Goal: Task Accomplishment & Management: Complete application form

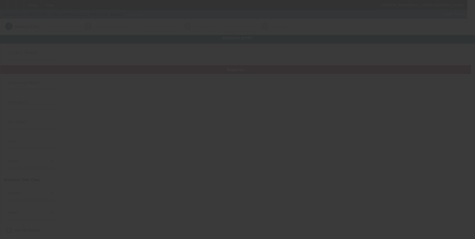
type input "Four Ambition LLC"
type input "29 N June St"
type input "45403"
type input "[GEOGRAPHIC_DATA]"
type input "[PHONE_NUMBER]"
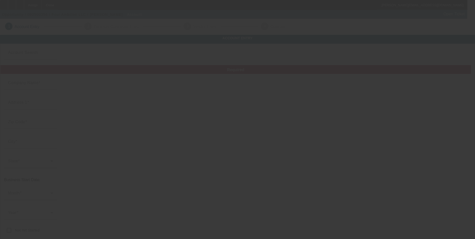
type input "shannon@fourambition.com"
type input "https://Fourambition.Com"
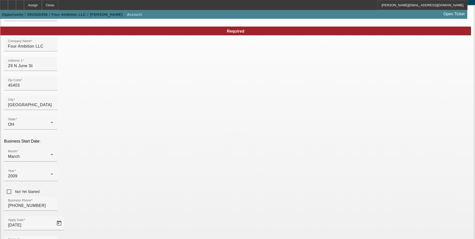
scroll to position [50, 0]
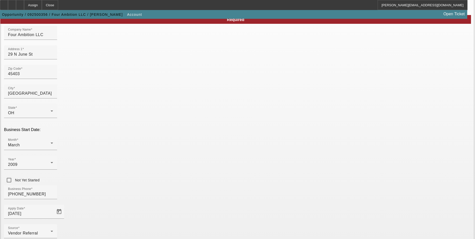
type input "264382758"
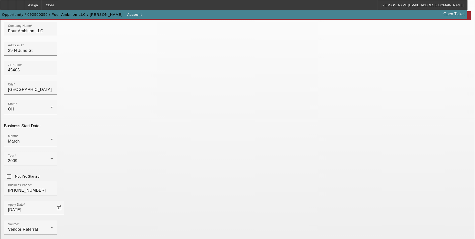
scroll to position [77, 0]
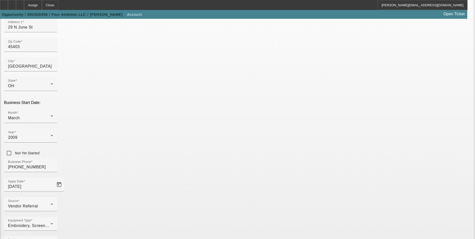
type input "Screen printing and embroidery"
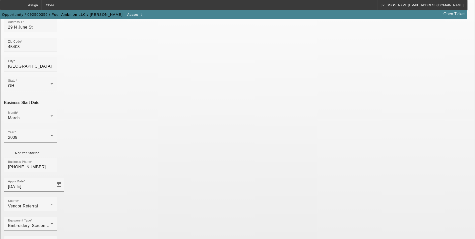
paste input "https://www.fourambition.com/"
type input "https://www.fourambition.com/"
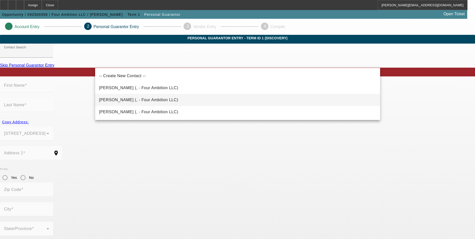
click at [151, 98] on span "Thomas, Shannon (, - Four Ambition LLC)" at bounding box center [138, 100] width 79 height 4
type input "Thomas, Shannon (, - Four Ambition LLC)"
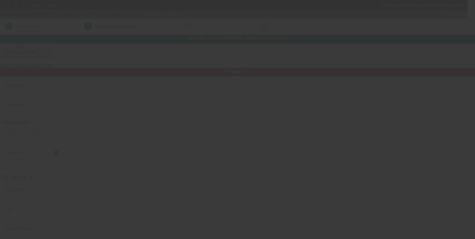
type input "[PERSON_NAME]"
type input "Thomas"
radio input "true"
type input "[PHONE_NUMBER]"
type input "shannon@fourambition.com"
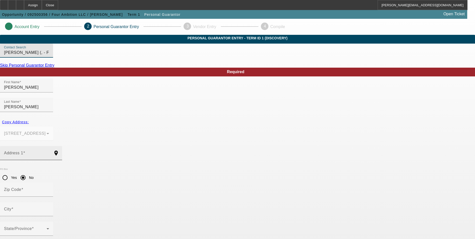
click at [49, 152] on input "Address 1" at bounding box center [26, 155] width 45 height 6
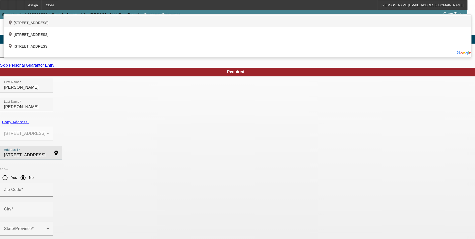
click at [111, 27] on div "add_location 1226 Oakdale Avenue, Dayton, OH 45420, US" at bounding box center [238, 22] width 468 height 12
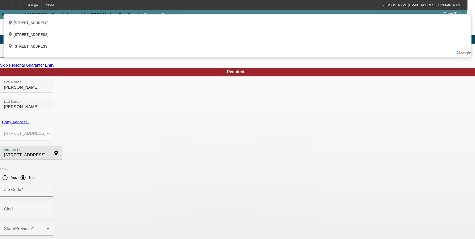
type input "1226 Oakdale Avenue"
type input "45420"
type input "Dayton"
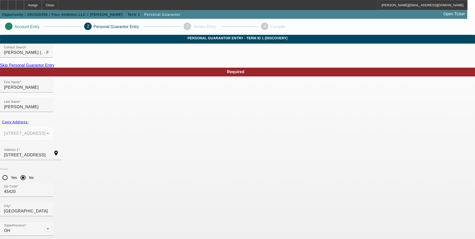
type input "70"
type input "269-84-7873"
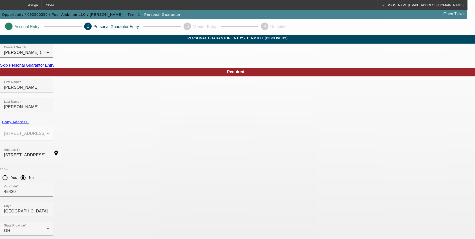
type input "[PHONE_NUMBER]"
click at [263, 171] on mat-option "Yes" at bounding box center [262, 173] width 41 height 12
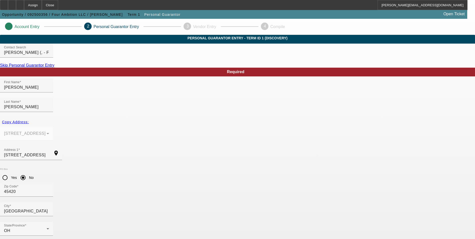
drag, startPoint x: 368, startPoint y: 176, endPoint x: 344, endPoint y: 168, distance: 24.6
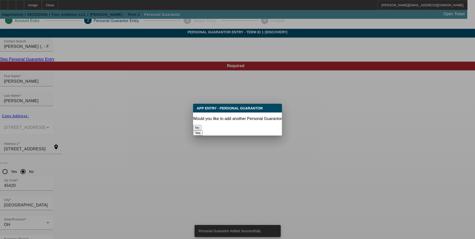
scroll to position [0, 0]
click at [203, 130] on button "Yes" at bounding box center [198, 132] width 10 height 5
radio input "false"
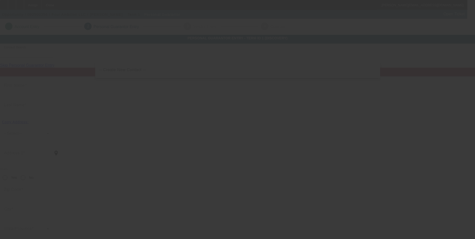
scroll to position [6, 0]
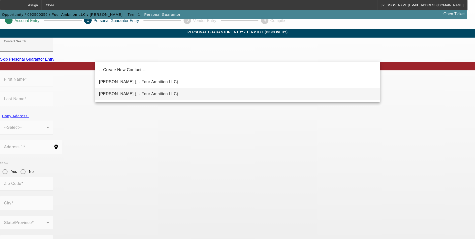
click at [158, 91] on mat-option "Baker, Mitch (, - Four Ambition LLC)" at bounding box center [237, 94] width 285 height 12
type input "Baker, Mitch (, - Four Ambition LLC)"
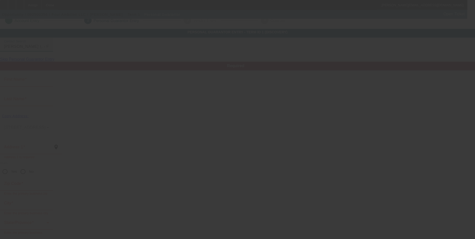
type input "Mitch"
type input "Baker"
radio input "true"
type input "[PHONE_NUMBER]"
type input "mitch@fourambition.com"
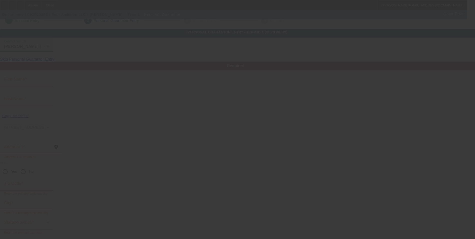
type input "(937) 418-3572"
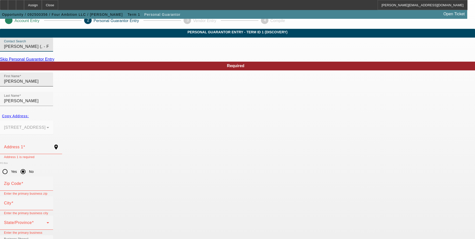
click at [49, 84] on input "Mitch" at bounding box center [26, 81] width 45 height 6
type input "Mitchell"
click at [25, 145] on span at bounding box center [24, 147] width 2 height 4
click at [49, 146] on input "Address 1" at bounding box center [26, 149] width 45 height 6
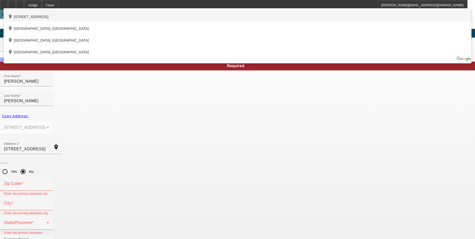
click at [178, 21] on div "add_location 11776 Grandview Heights Road, Saint Paris, OH 43072, US" at bounding box center [238, 16] width 468 height 12
type input "11776 Grandview Heights Road"
type input "43072"
type input "Saint Paris"
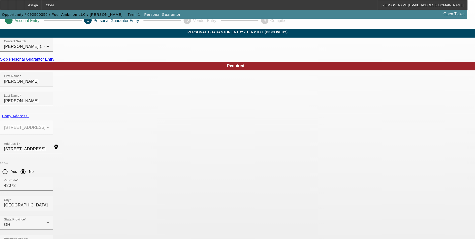
type input "15"
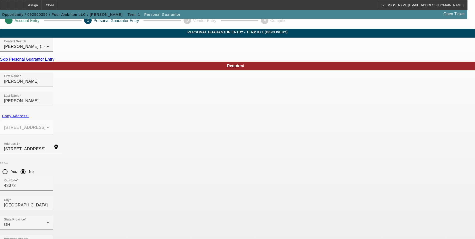
type input "294-90-9791"
drag, startPoint x: 257, startPoint y: 167, endPoint x: 285, endPoint y: 164, distance: 27.7
click at [258, 167] on mat-option "Yes" at bounding box center [262, 167] width 41 height 12
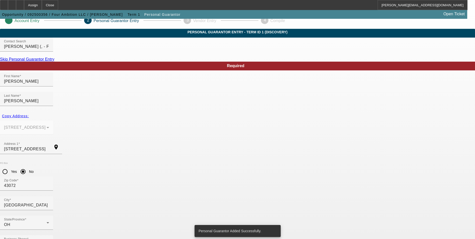
scroll to position [0, 0]
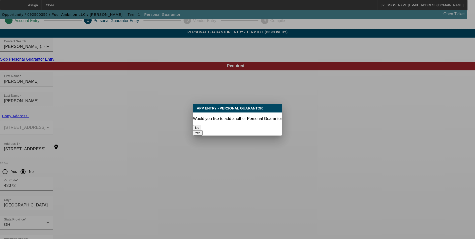
click at [203, 130] on button "Yes" at bounding box center [198, 132] width 10 height 5
radio input "false"
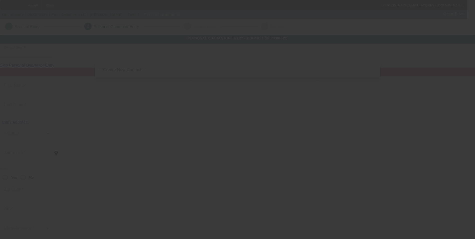
scroll to position [6, 0]
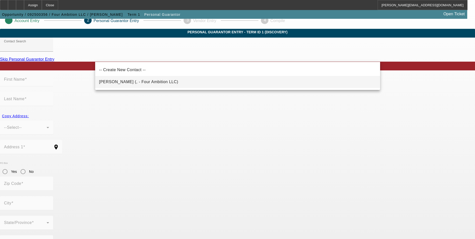
click at [148, 81] on span "Baker, Jessica (, - Four Ambition LLC)" at bounding box center [138, 82] width 79 height 4
type input "Baker, Jessica (, - Four Ambition LLC)"
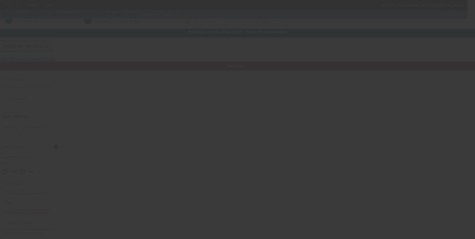
type input "Jessica"
type input "Baker"
radio input "true"
type input "[PHONE_NUMBER]"
type input "jessica@fourambition.com"
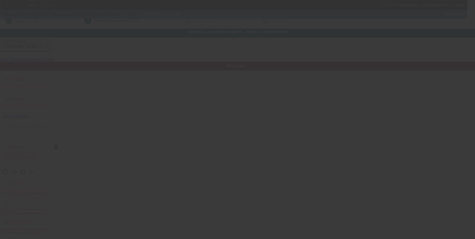
type input "(937) 570-9358"
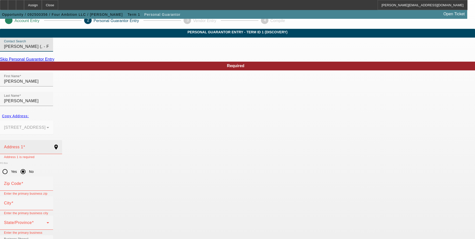
click at [49, 146] on input "Address 1" at bounding box center [26, 149] width 45 height 6
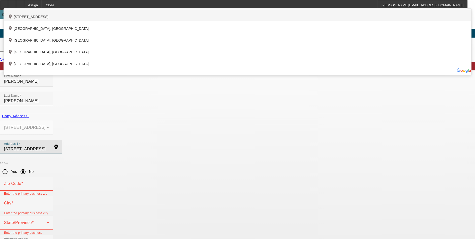
click at [188, 21] on div "add_location 11776 Grandview Heights Road, Saint Paris, OH 43072, US" at bounding box center [238, 16] width 468 height 12
type input "11776 Grandview Heights Road"
type input "43072"
type input "Saint Paris"
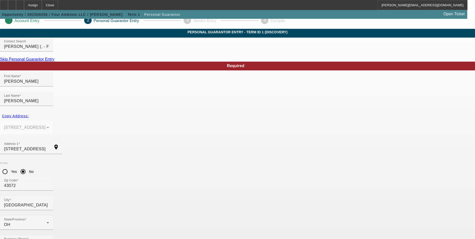
type input "15"
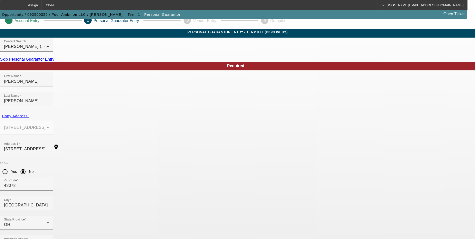
type input "272-86-8560"
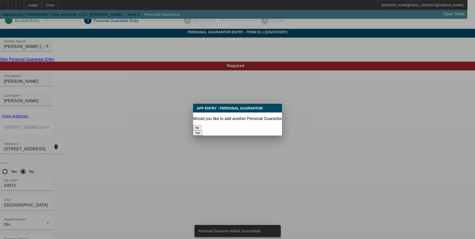
scroll to position [0, 0]
click at [201, 126] on button "No" at bounding box center [197, 127] width 8 height 5
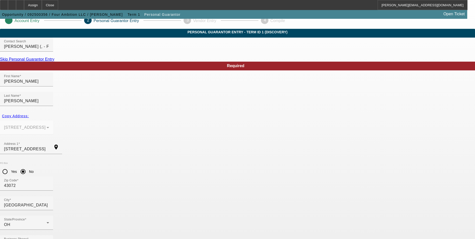
scroll to position [6, 0]
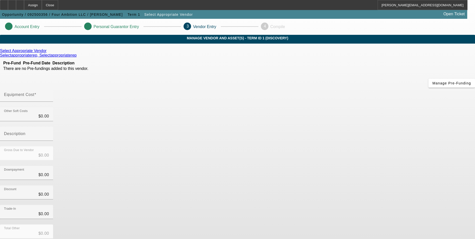
click at [48, 53] on icon at bounding box center [48, 51] width 0 height 4
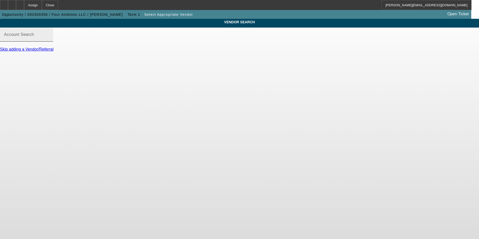
click at [49, 40] on input "Account Search" at bounding box center [26, 37] width 45 height 6
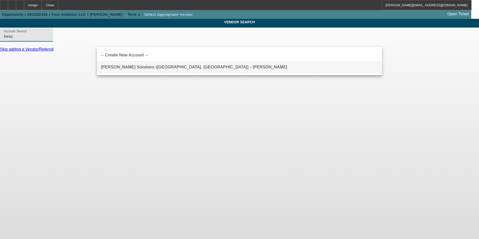
click at [148, 66] on span "Hirsch Solutions (Huntersville, NC) - Janowski, Kristof" at bounding box center [194, 67] width 186 height 4
type input "Hirsch Solutions (Huntersville, NC) - Janowski, Kristof"
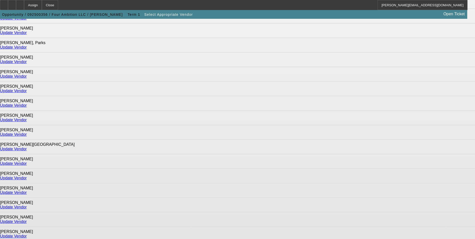
scroll to position [312, 0]
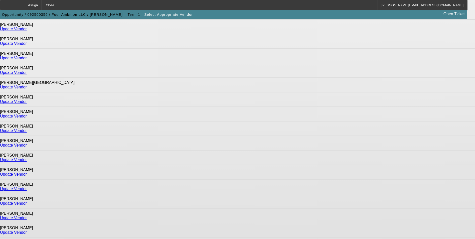
click at [27, 172] on link "Update Vendor" at bounding box center [13, 174] width 27 height 4
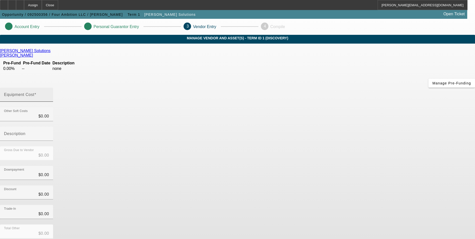
click at [49, 94] on input "Equipment Cost" at bounding box center [26, 97] width 45 height 6
type input "3"
type input "$3.00"
type input "34"
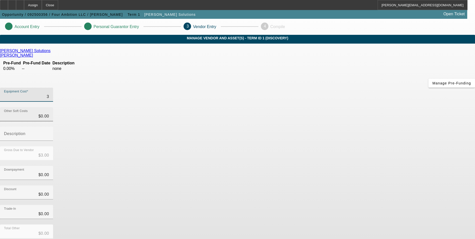
type input "$34.00"
type input "347"
type input "$347.00"
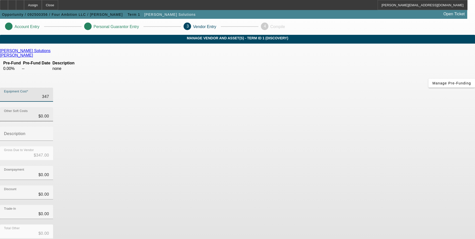
type input "3477"
type input "$3,477.00"
type input "34775"
type input "$34,775.00"
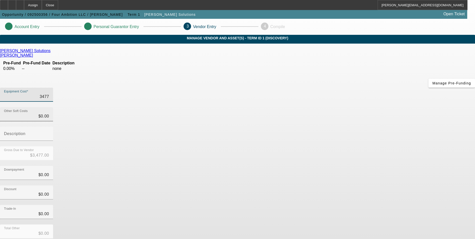
type input "$34,775.00"
click at [355, 185] on div "Discount $0.00" at bounding box center [237, 195] width 475 height 20
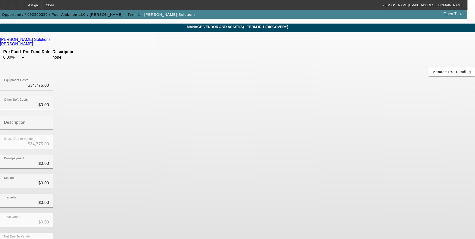
scroll to position [15, 0]
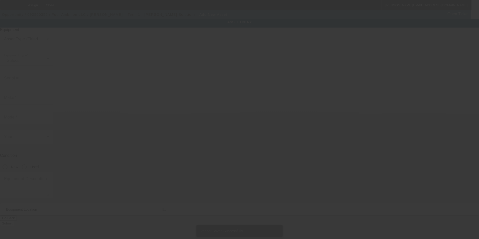
type input "29 N June St"
type input "Dayton"
type input "45403"
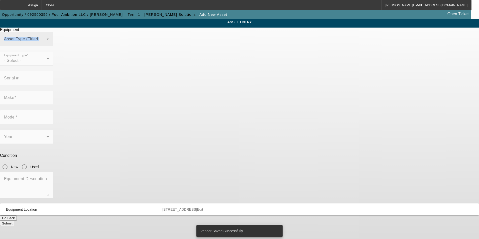
click at [255, 42] on div "Equipment Asset Type (Titled or Non-Titled) Equipment Type - Select - Serial # …" at bounding box center [239, 127] width 487 height 198
drag, startPoint x: 255, startPoint y: 42, endPoint x: 223, endPoint y: 48, distance: 32.0
click at [65, 41] on mat-label "Asset Type (Titled or Non-Titled)" at bounding box center [34, 39] width 61 height 4
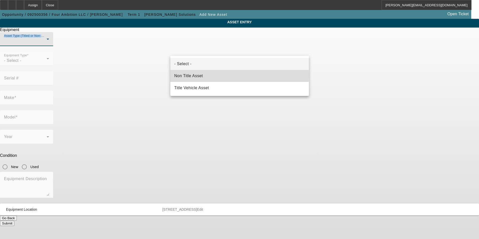
click at [201, 75] on span "Non Title Asset" at bounding box center [188, 76] width 29 height 6
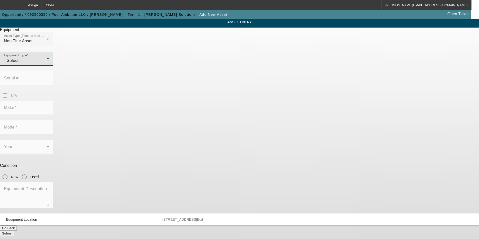
click at [47, 64] on div "- Select -" at bounding box center [25, 61] width 43 height 6
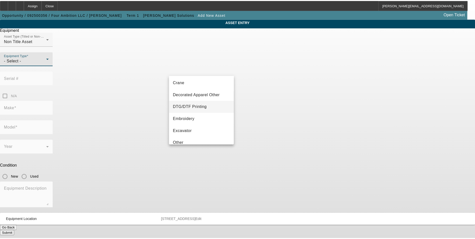
scroll to position [50, 0]
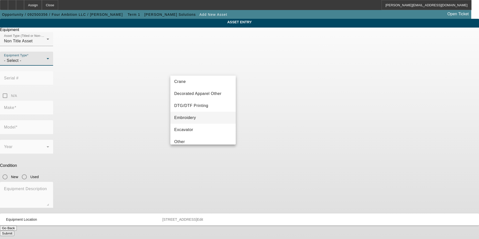
click at [199, 118] on mat-option "Embroidery" at bounding box center [203, 118] width 66 height 12
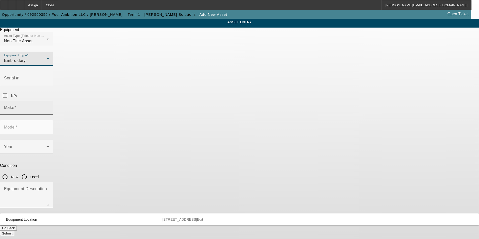
click at [49, 101] on div "Make" at bounding box center [26, 108] width 45 height 14
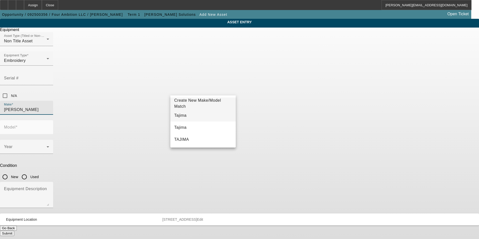
click at [191, 118] on mat-option "Tajima" at bounding box center [203, 115] width 66 height 12
type input "Tajima"
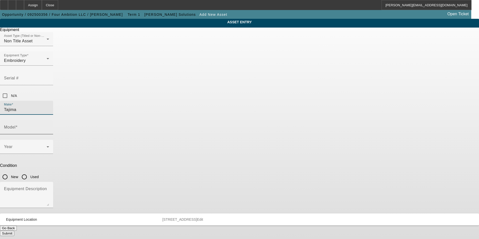
click at [49, 120] on div "Model" at bounding box center [26, 127] width 45 height 14
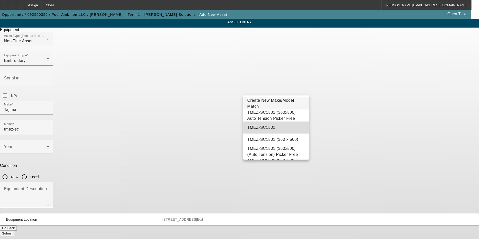
drag, startPoint x: 290, startPoint y: 129, endPoint x: 238, endPoint y: 113, distance: 54.8
click at [290, 129] on mat-option "TMEZ-SC1501" at bounding box center [276, 128] width 66 height 12
type input "TMEZ-SC1501"
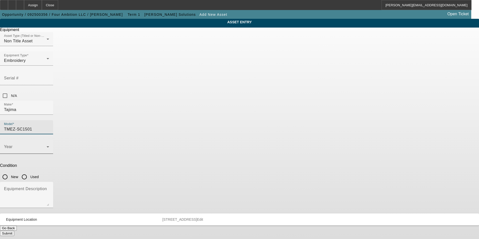
click at [47, 146] on span at bounding box center [25, 149] width 43 height 6
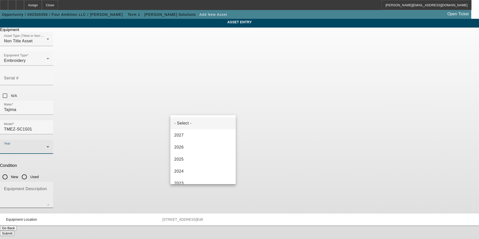
drag, startPoint x: 186, startPoint y: 160, endPoint x: 234, endPoint y: 126, distance: 59.1
click at [187, 158] on mat-option "2025" at bounding box center [203, 159] width 66 height 12
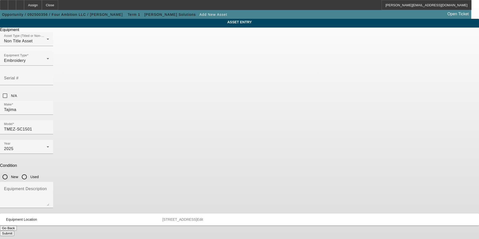
click at [10, 172] on input "New" at bounding box center [5, 177] width 10 height 10
radio input "true"
click at [49, 188] on textarea "Equipment Description" at bounding box center [26, 197] width 45 height 18
type textarea "new single head embroidery machine"
click at [14, 231] on button "Submit" at bounding box center [7, 233] width 14 height 5
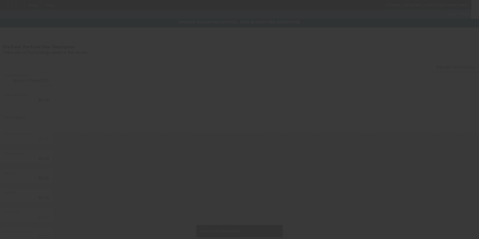
type input "$34,775.00"
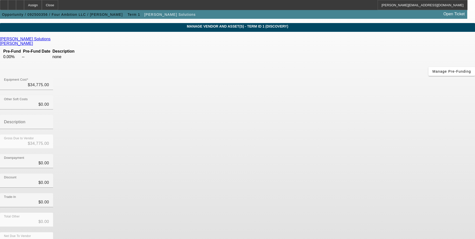
scroll to position [17, 0]
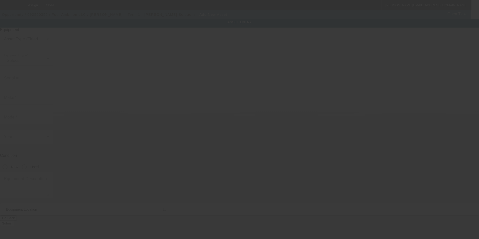
type input "29 N June St"
type input "Dayton"
type input "45403"
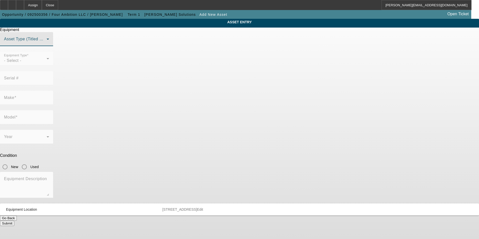
click at [47, 44] on span at bounding box center [25, 41] width 43 height 6
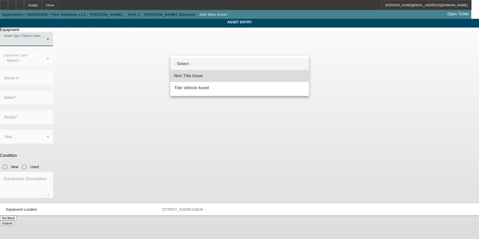
click at [221, 76] on mat-option "Non Title Asset" at bounding box center [239, 76] width 139 height 12
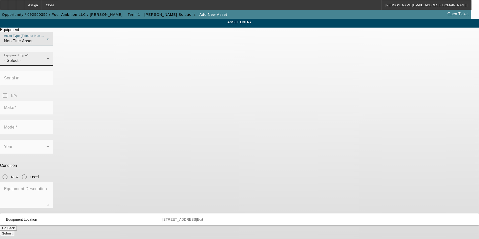
click at [47, 64] on div "- Select -" at bounding box center [25, 61] width 43 height 6
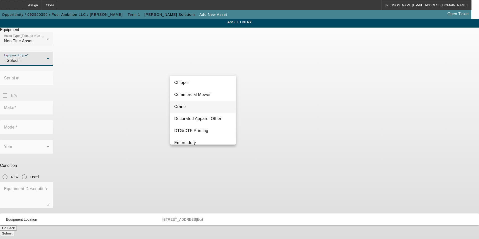
scroll to position [50, 0]
click at [198, 119] on mat-option "Embroidery" at bounding box center [203, 118] width 66 height 12
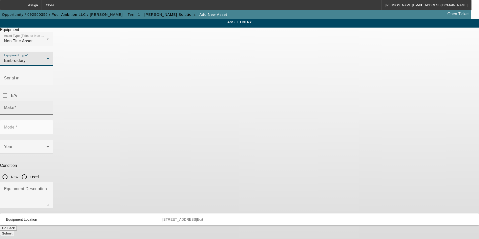
click at [49, 107] on input "Make" at bounding box center [26, 110] width 45 height 6
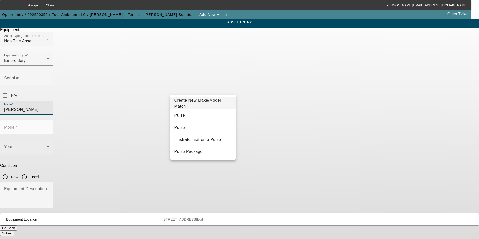
drag, startPoint x: 190, startPoint y: 116, endPoint x: 204, endPoint y: 110, distance: 15.3
click at [194, 114] on mat-option "Pulse" at bounding box center [203, 115] width 66 height 12
type input "Pulse"
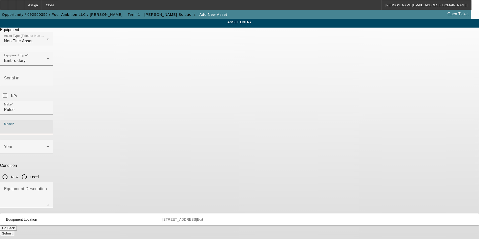
click at [49, 126] on input "Model" at bounding box center [26, 129] width 45 height 6
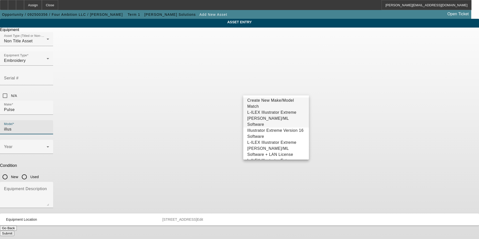
click at [282, 114] on span "L-ILEX Illustrator Extreme Tajima DG/ML Software" at bounding box center [271, 118] width 49 height 16
type input "L-ILEX Illustrator Extreme Tajima DG/ML Software"
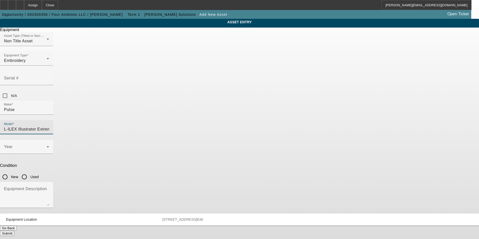
scroll to position [0, 15]
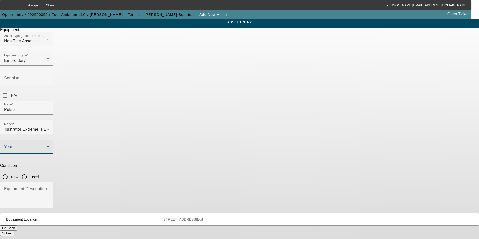
click at [47, 146] on span at bounding box center [25, 149] width 43 height 6
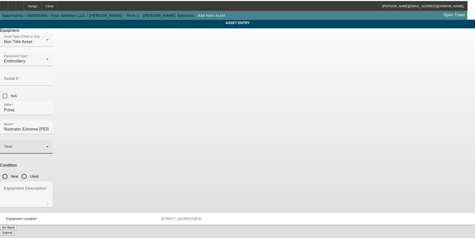
scroll to position [0, 0]
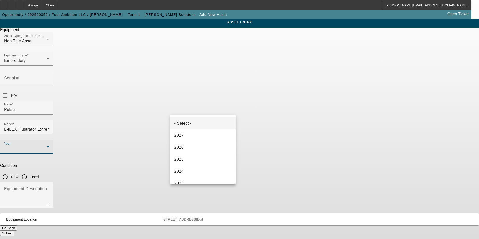
click at [190, 157] on mat-option "2025" at bounding box center [203, 159] width 66 height 12
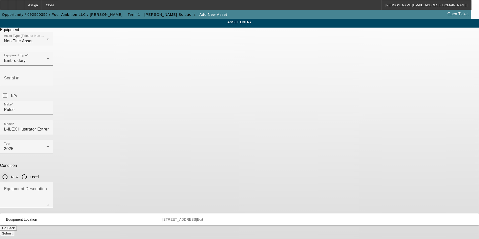
click at [10, 172] on input "New" at bounding box center [5, 177] width 10 height 10
radio input "true"
click at [49, 188] on textarea "Equipment Description" at bounding box center [26, 197] width 45 height 18
type textarea "new software"
click at [14, 231] on button "Submit" at bounding box center [7, 233] width 14 height 5
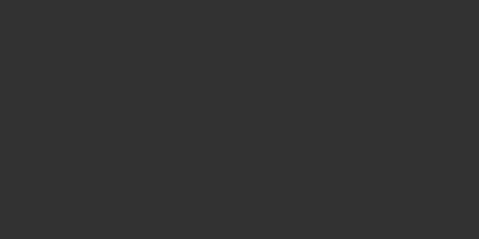
type input "$34,775.00"
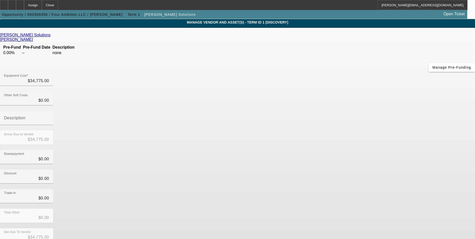
scroll to position [24, 0]
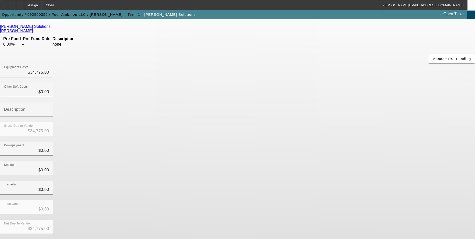
click at [14, 239] on button "Submit" at bounding box center [7, 241] width 14 height 5
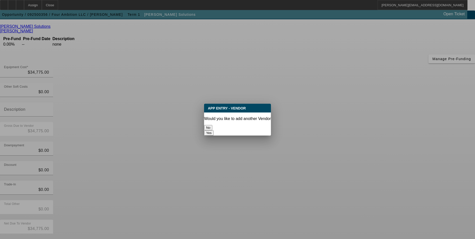
click at [212, 127] on button "No" at bounding box center [208, 127] width 8 height 5
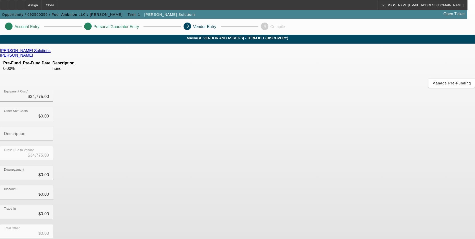
scroll to position [24, 0]
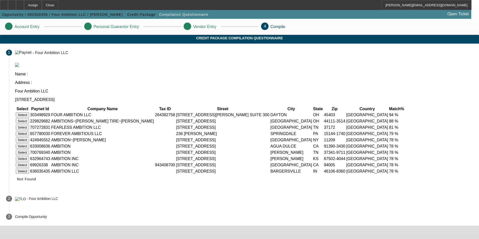
click at [29, 112] on button "Select" at bounding box center [22, 114] width 13 height 5
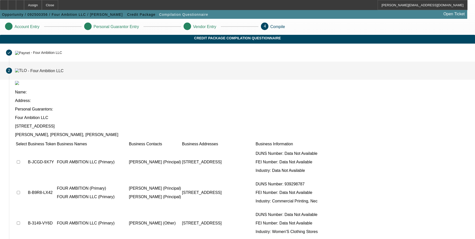
click at [20, 160] on input "checkbox" at bounding box center [18, 161] width 3 height 3
checkbox input "true"
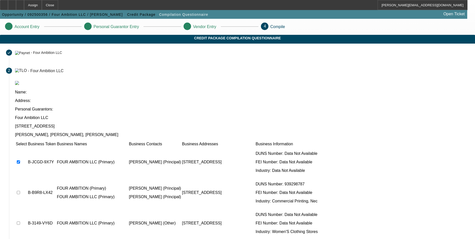
click at [20, 191] on input "checkbox" at bounding box center [18, 192] width 3 height 3
checkbox input "true"
click at [20, 221] on input "checkbox" at bounding box center [18, 222] width 3 height 3
checkbox input "true"
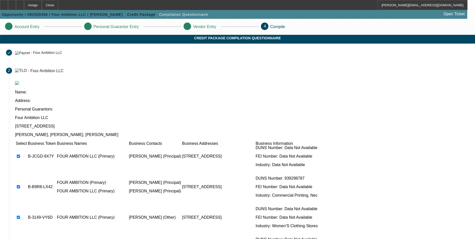
scroll to position [8, 0]
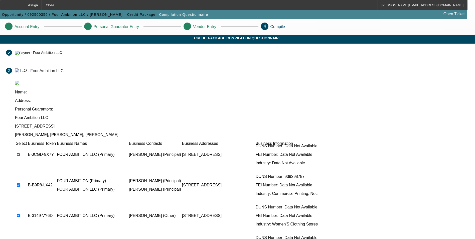
checkbox input "true"
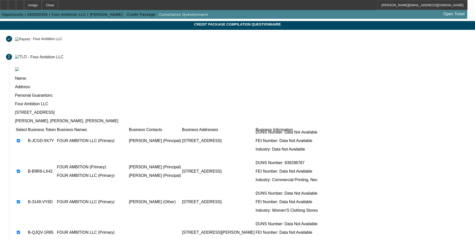
scroll to position [25, 0]
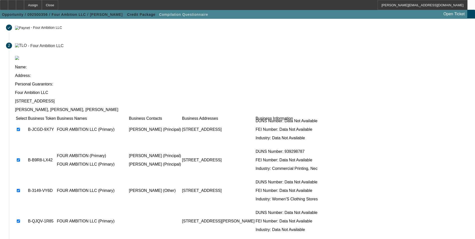
checkbox input "true"
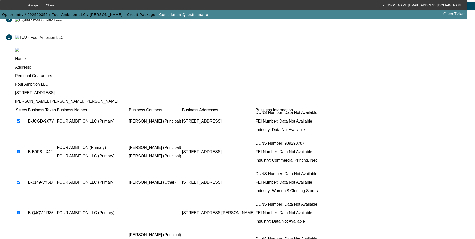
scroll to position [38, 0]
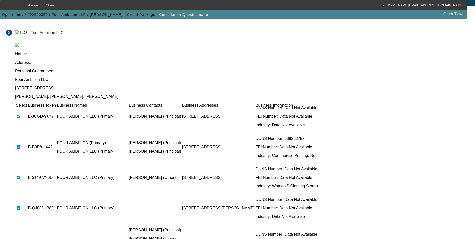
checkbox input "true"
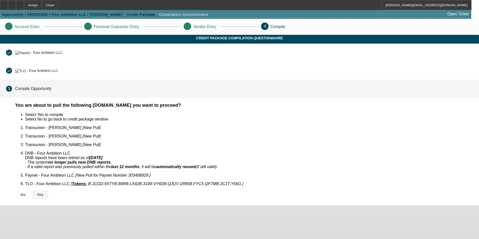
click at [37, 193] on icon at bounding box center [37, 195] width 0 height 4
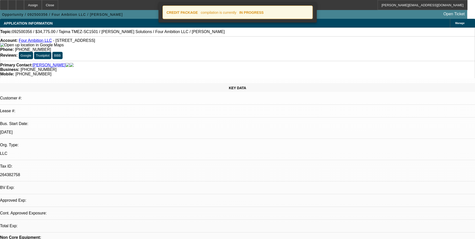
select select "0"
select select "2"
select select "0.1"
select select "4"
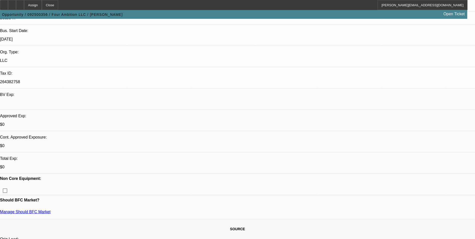
scroll to position [100, 0]
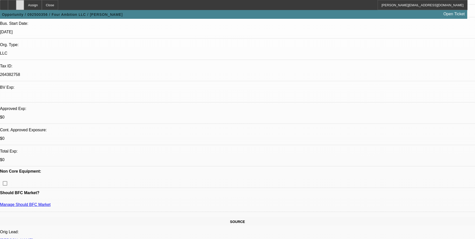
click at [20, 3] on icon at bounding box center [20, 3] width 0 height 0
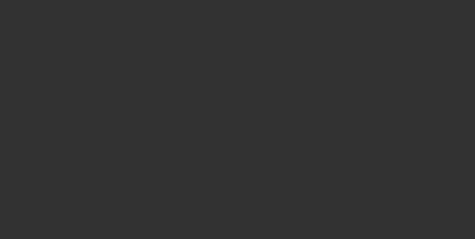
select select "0"
select select "2"
select select "0.1"
select select "4"
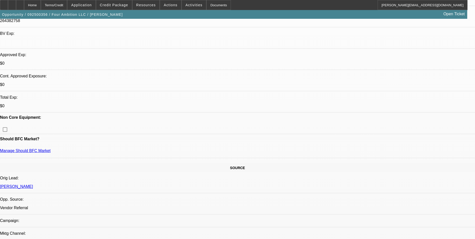
scroll to position [175, 0]
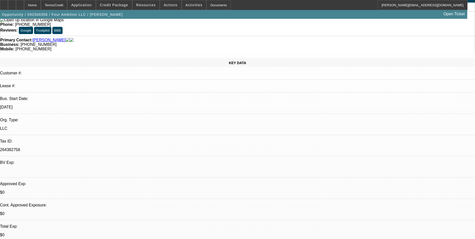
scroll to position [0, 0]
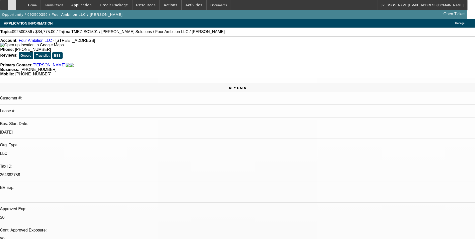
click at [16, 8] on div at bounding box center [12, 5] width 8 height 10
radio input "true"
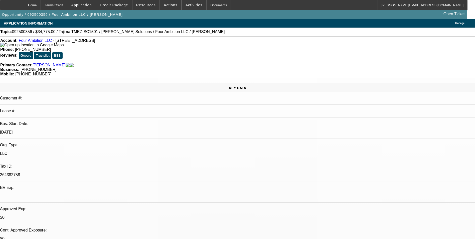
paste textarea "https://www.fourambition.com/"
type textarea "[URL][DOMAIN_NAME] - view the website"
radio input "true"
click at [24, 3] on div at bounding box center [20, 5] width 8 height 10
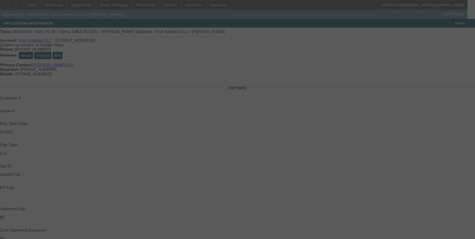
select select "0"
select select "2"
select select "0.1"
select select "4"
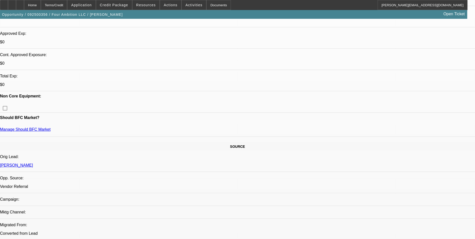
scroll to position [301, 0]
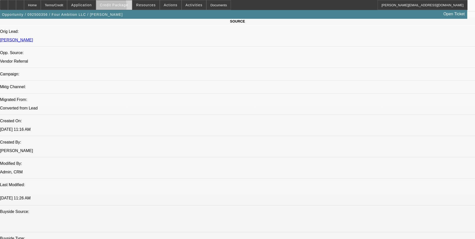
click at [116, 7] on span at bounding box center [114, 5] width 36 height 12
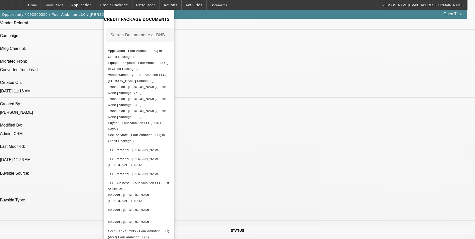
scroll to position [351, 0]
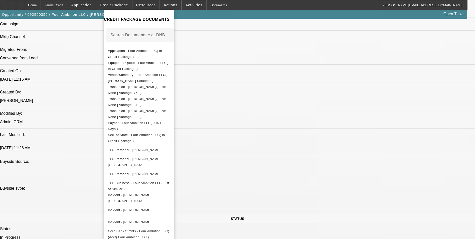
click at [283, 154] on div at bounding box center [237, 119] width 475 height 239
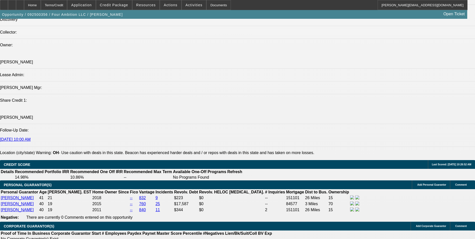
scroll to position [601, 0]
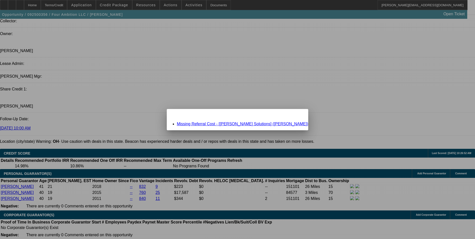
click at [223, 124] on link "Missing Referral Cost - [Hirsch Solutions] (Perry, Brian)" at bounding box center [243, 124] width 132 height 4
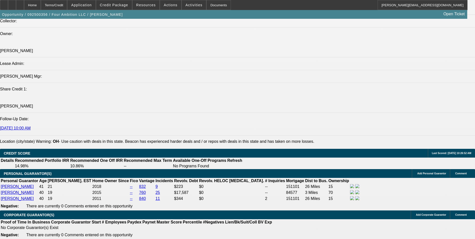
scroll to position [601, 0]
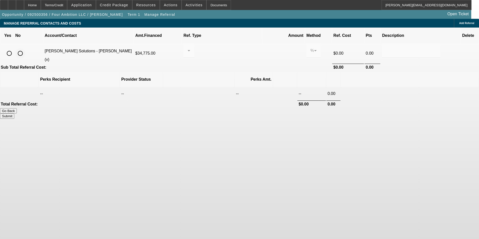
click at [25, 48] on input "radio" at bounding box center [20, 53] width 10 height 10
radio input "true"
click at [14, 48] on input "radio" at bounding box center [9, 53] width 10 height 10
radio input "true"
click at [188, 48] on div at bounding box center [187, 51] width 0 height 6
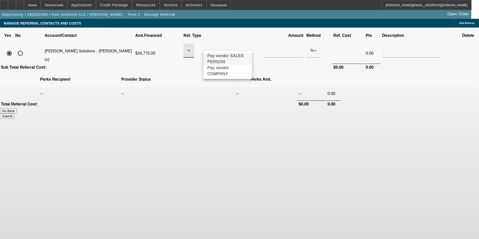
click at [232, 57] on span "Pay vendor SALES PERSON" at bounding box center [227, 59] width 41 height 12
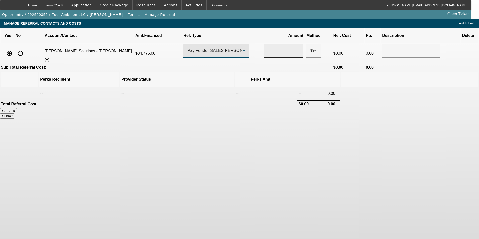
click at [268, 48] on input at bounding box center [284, 51] width 32 height 6
click at [341, 87] on td at bounding box center [410, 93] width 138 height 13
click at [14, 113] on button "Submit" at bounding box center [7, 115] width 14 height 5
type input "0.500"
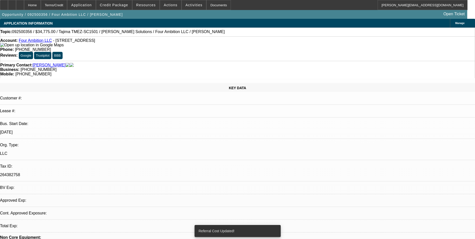
select select "0"
select select "2"
select select "0.1"
select select "4"
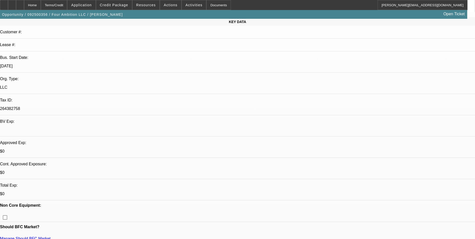
scroll to position [75, 0]
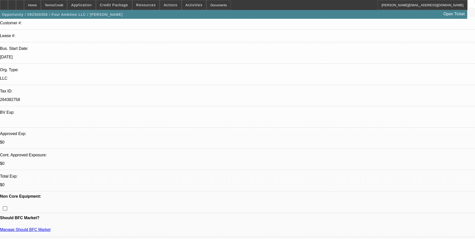
radio input "true"
type textarea "H"
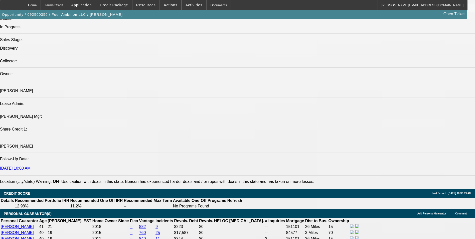
scroll to position [601, 0]
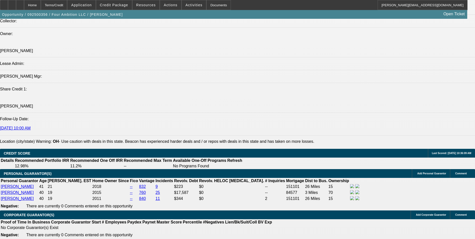
type textarea "[PERSON_NAME] is the majority owner of Four Ambition LLC, owning 70%. [PERSON_N…"
radio input "true"
click at [20, 3] on icon at bounding box center [20, 3] width 0 height 0
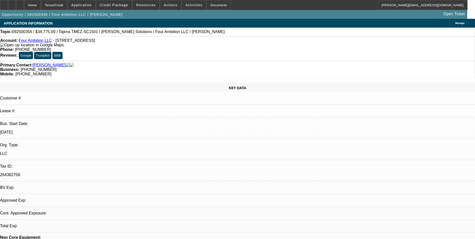
select select "0"
select select "2"
select select "0.1"
select select "1"
select select "2"
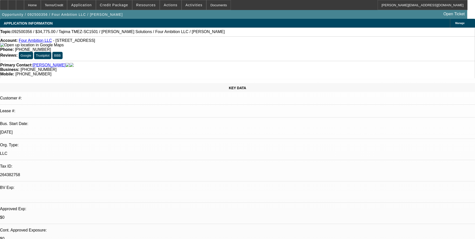
select select "4"
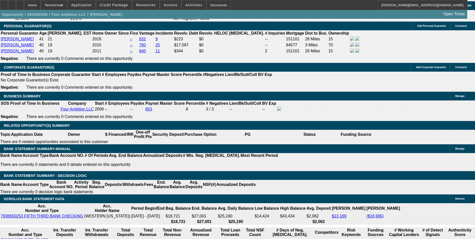
scroll to position [749, 0]
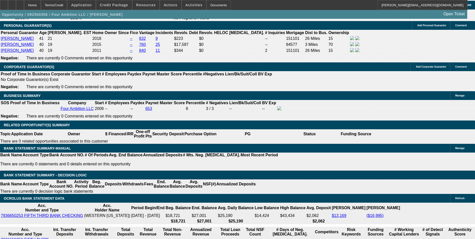
type input "$0.00"
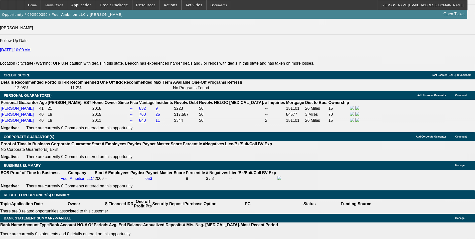
scroll to position [724, 0]
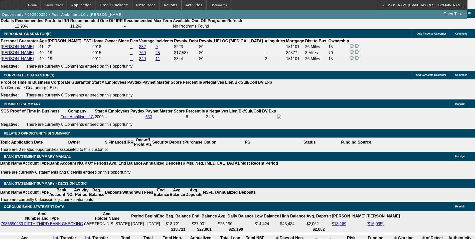
scroll to position [777, 0]
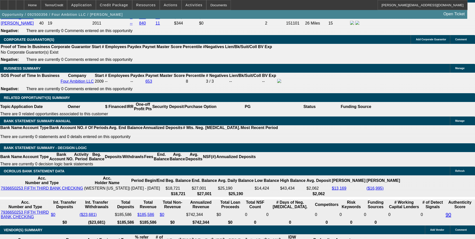
type input "60"
type input "12"
type input "$1,188.88"
type input "$594.44"
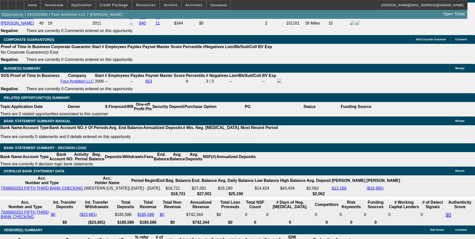
type input "$1,547.10"
type input "$773.55"
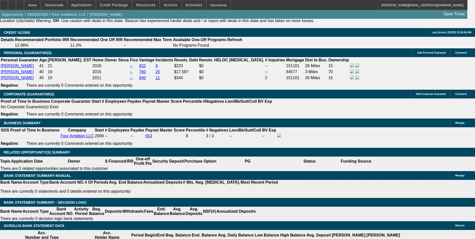
scroll to position [651, 0]
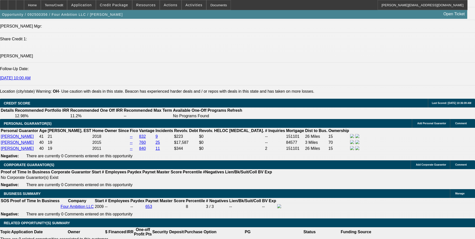
type input "12"
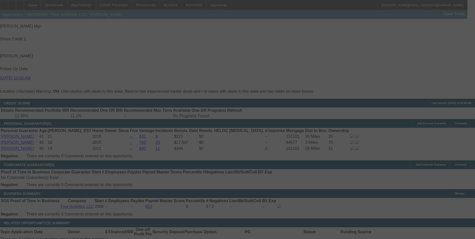
select select "0"
select select "2"
select select "0.1"
select select "4"
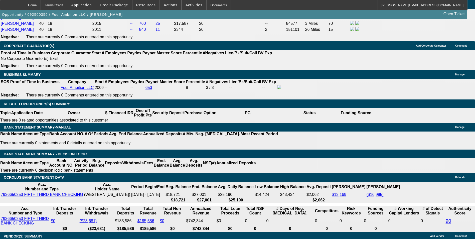
scroll to position [777, 0]
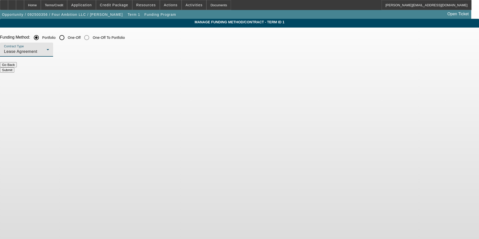
click at [47, 52] on div "Lease Agreement" at bounding box center [25, 52] width 43 height 6
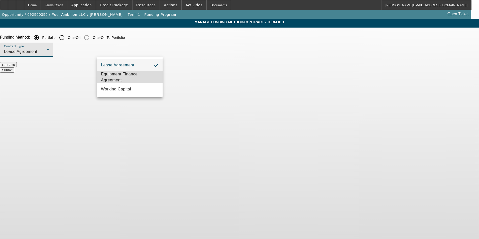
click at [132, 74] on span "Equipment Finance Agreement" at bounding box center [130, 77] width 58 height 12
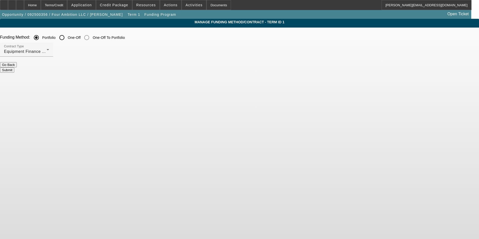
click at [14, 68] on button "Submit" at bounding box center [7, 69] width 14 height 5
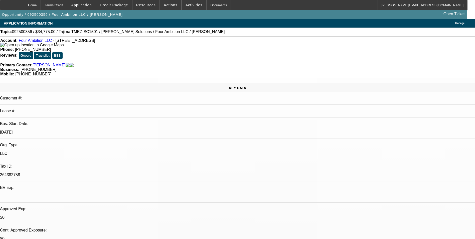
select select "0"
select select "2"
select select "0"
select select "6"
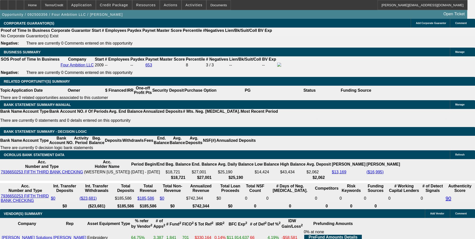
scroll to position [802, 0]
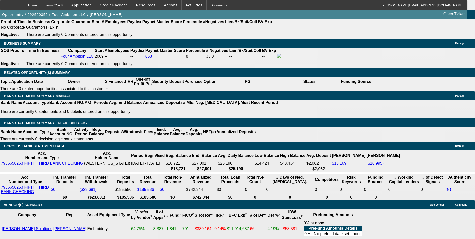
drag, startPoint x: 109, startPoint y: 113, endPoint x: 152, endPoint y: 114, distance: 43.1
type input "1"
type input "UNKNOWN"
type input "11"
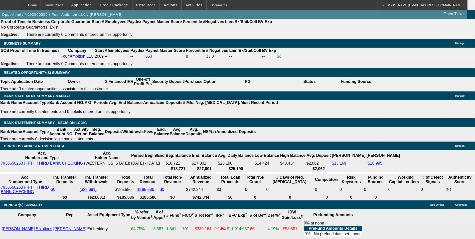
type input "$1,512.18"
type input "$756.09"
type input "11."
type input "$1,188.88"
type input "$594.44"
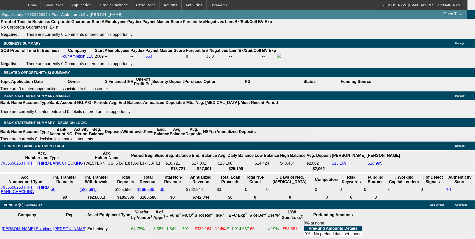
type input "11.8"
type input "$1,540.08"
type input "$770.04"
type input "11.8"
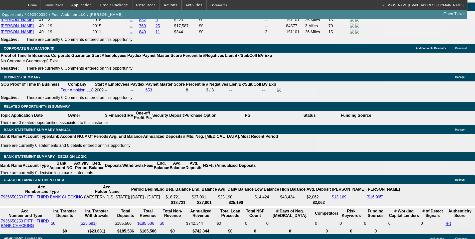
scroll to position [701, 0]
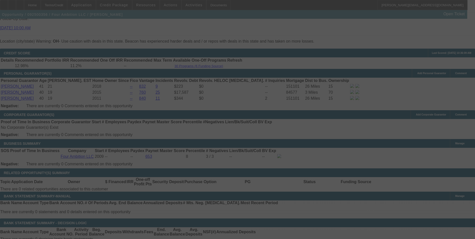
select select "0"
select select "2"
select select "0"
select select "6"
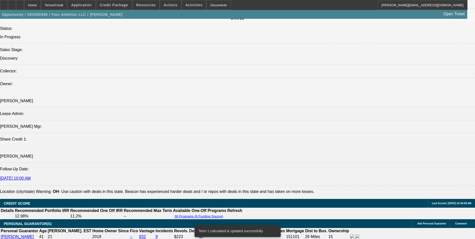
scroll to position [426, 0]
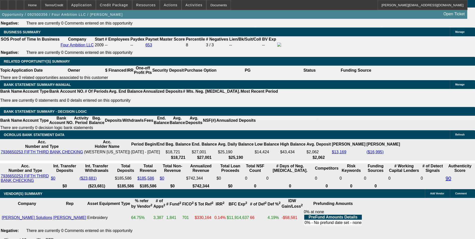
scroll to position [804, 0]
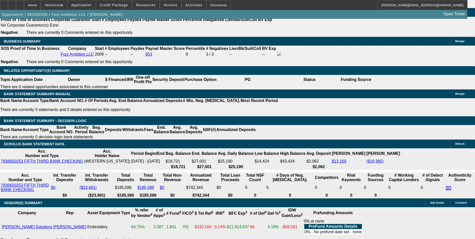
type input "76.04"
type input "$152.08"
type input "UNKNOWN"
type input "769.04"
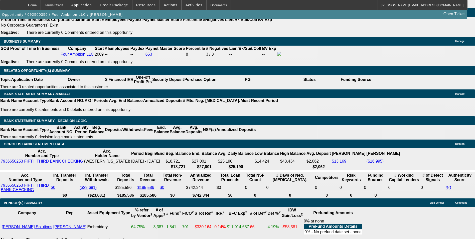
type input "$1,538.08"
type input "11.7"
type input "$769.04"
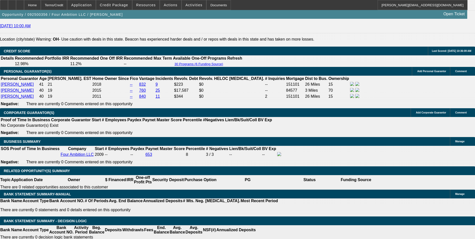
scroll to position [678, 0]
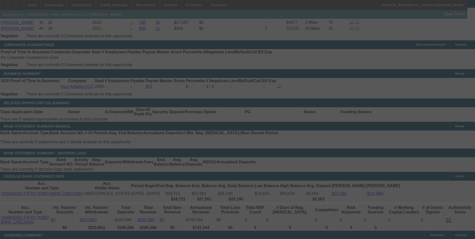
scroll to position [779, 0]
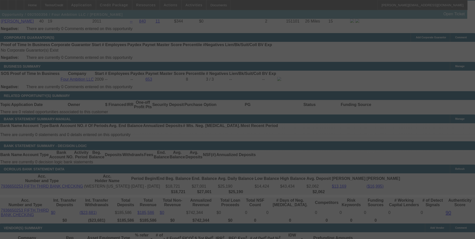
select select "0"
select select "2"
select select "0"
select select "6"
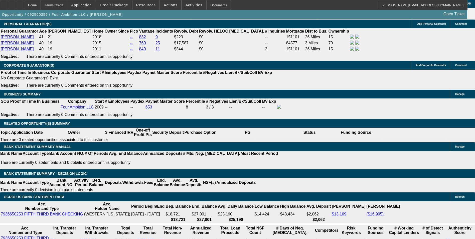
scroll to position [748, 0]
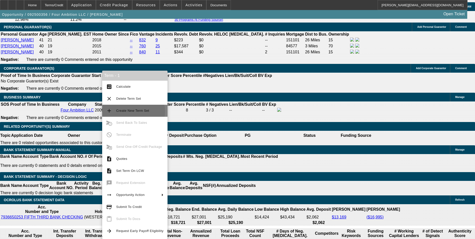
click at [131, 111] on span "Create New Term Set" at bounding box center [132, 111] width 33 height 4
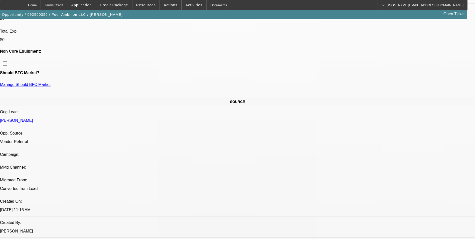
select select "0"
select select "2"
select select "0"
select select "2"
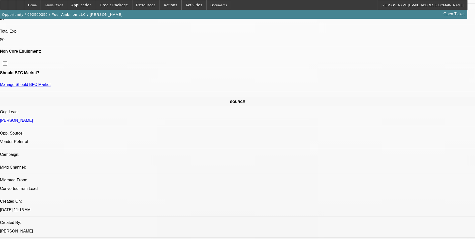
select select "0"
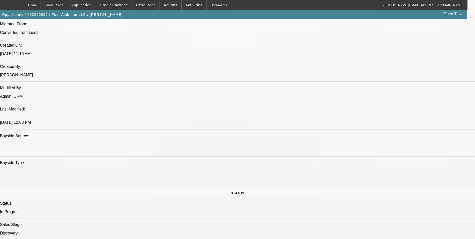
select select "1"
select select "2"
select select "6"
select select "1"
select select "2"
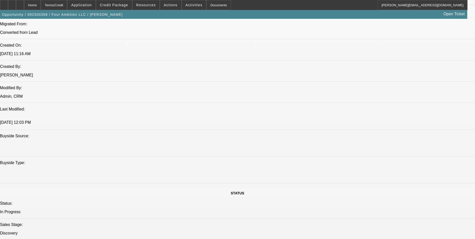
select select "6"
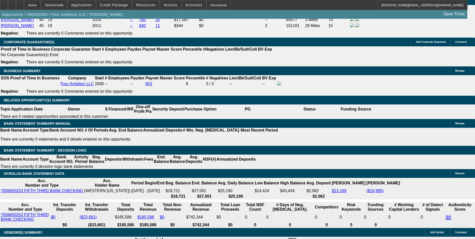
scroll to position [775, 0]
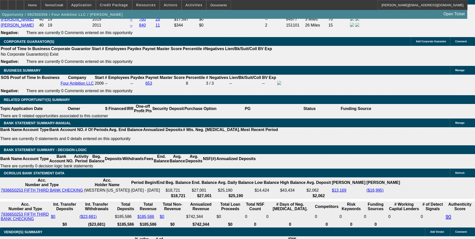
drag, startPoint x: 98, startPoint y: 142, endPoint x: 114, endPoint y: 137, distance: 17.0
type input "UNKNOWN"
type input "48"
type input "$17,814.94"
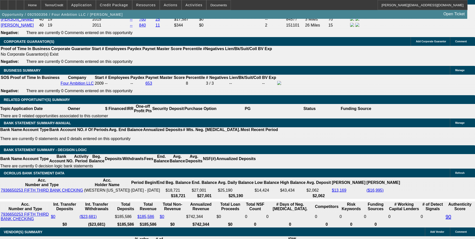
type input "$8,907.47"
type input "$1,822.76"
type input "$911.38"
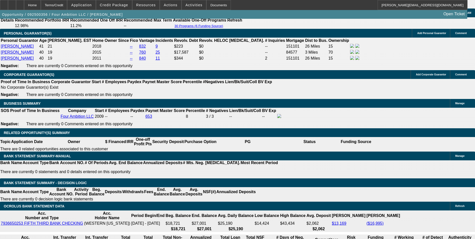
scroll to position [674, 0]
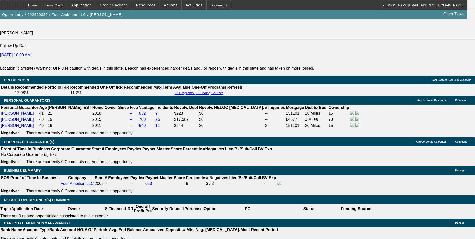
type input "48"
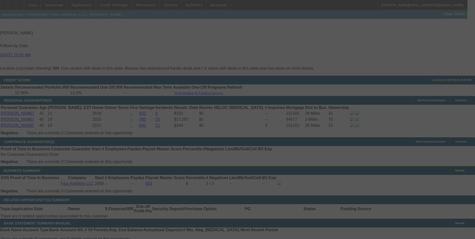
select select "0"
select select "2"
select select "0"
select select "6"
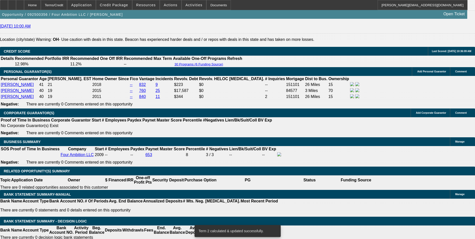
scroll to position [825, 0]
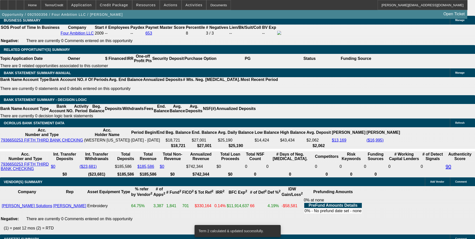
drag, startPoint x: 107, startPoint y: 92, endPoint x: 132, endPoint y: 88, distance: 24.9
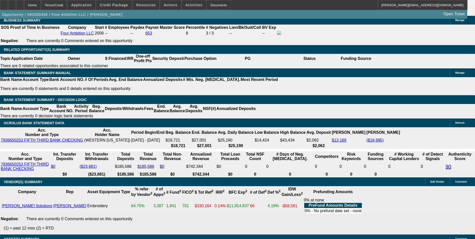
type input "UNKNOWN"
type input "11."
type input "$1,478.74"
type input "$739.37"
type input "11.4"
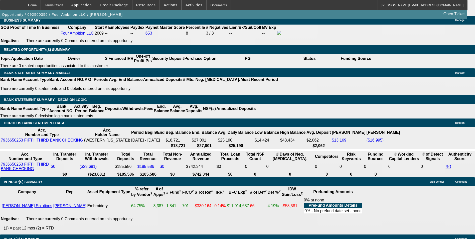
type input "$1,797.56"
type input "$898.78"
type input "$1,811.10"
type input "$905.55"
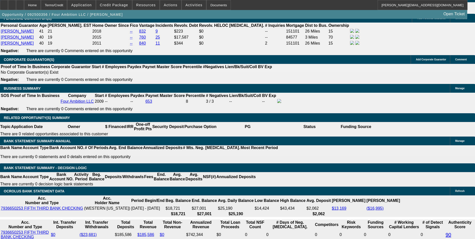
scroll to position [750, 0]
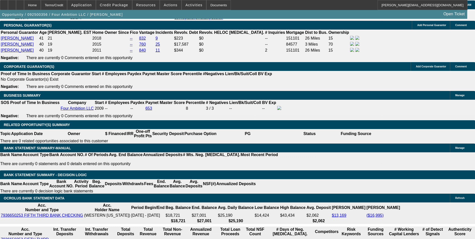
type input "11.4"
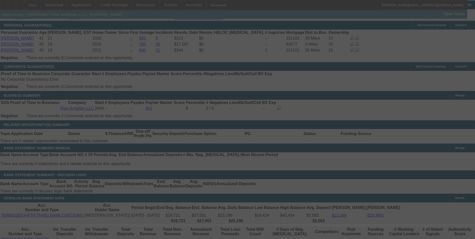
select select "0"
select select "2"
select select "0"
select select "6"
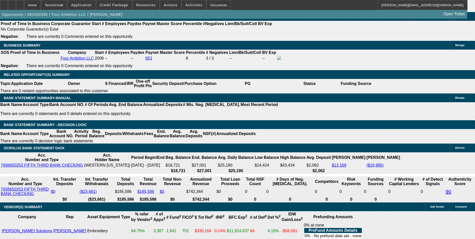
scroll to position [775, 0]
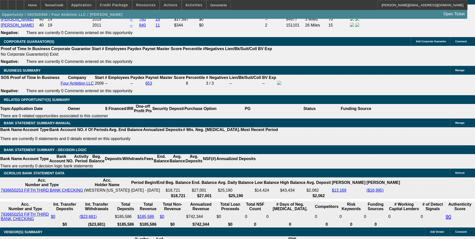
type input "907.55"
type input "$1,815.10"
type input "UNKNOWN"
type input "11.5"
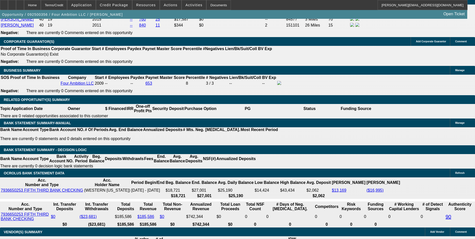
type input "$907.55"
drag, startPoint x: 200, startPoint y: 110, endPoint x: 199, endPoint y: 106, distance: 4.0
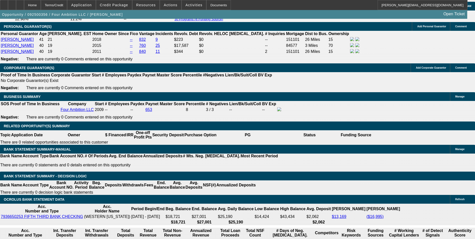
scroll to position [699, 0]
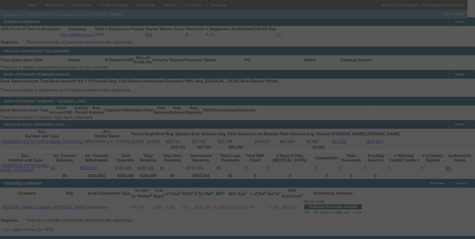
scroll to position [825, 0]
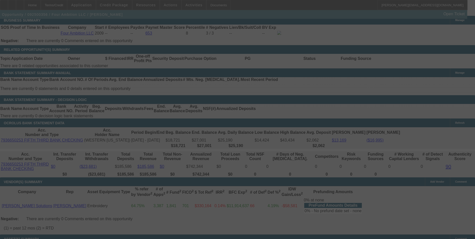
select select "0"
select select "2"
select select "0"
select select "6"
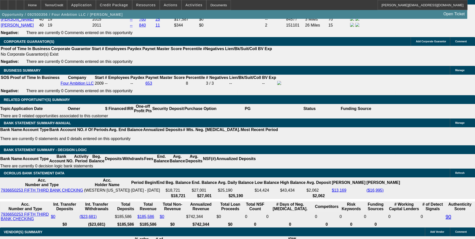
scroll to position [800, 0]
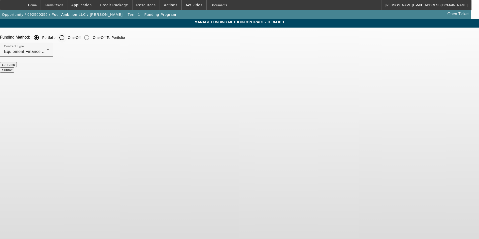
click at [67, 37] on input "One-Off" at bounding box center [62, 38] width 10 height 10
radio input "true"
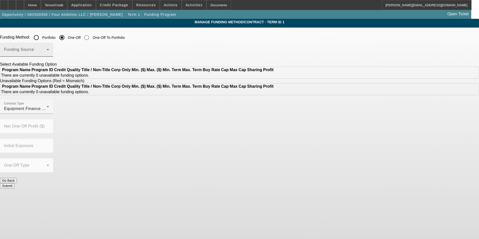
click at [49, 49] on div "Funding Source" at bounding box center [26, 50] width 45 height 14
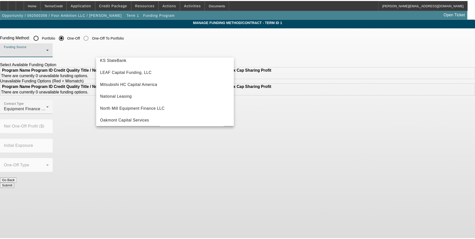
scroll to position [142, 0]
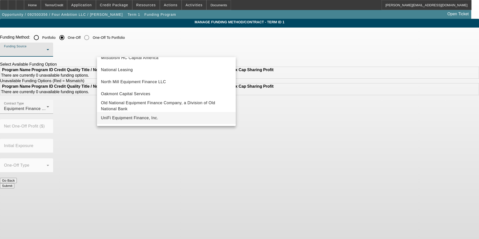
click at [147, 117] on span "UniFi Equipment Finance, Inc." at bounding box center [129, 118] width 57 height 6
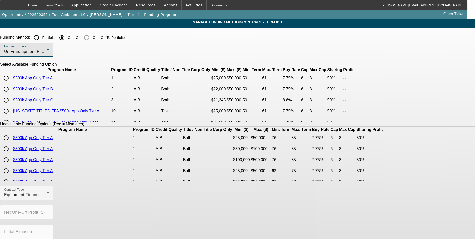
click at [11, 105] on input "radio" at bounding box center [6, 100] width 10 height 10
radio input "true"
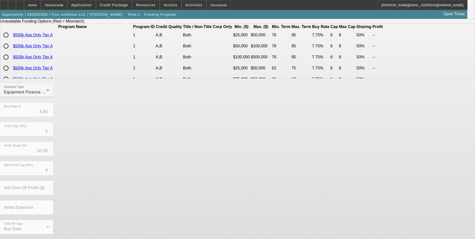
scroll to position [103, 0]
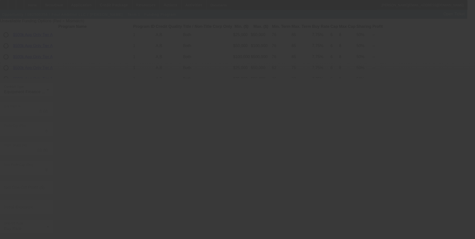
radio input "true"
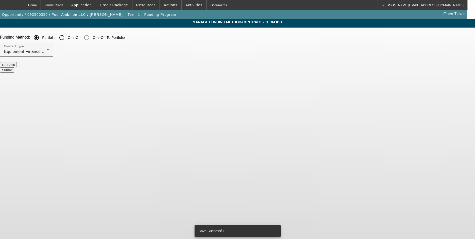
scroll to position [0, 0]
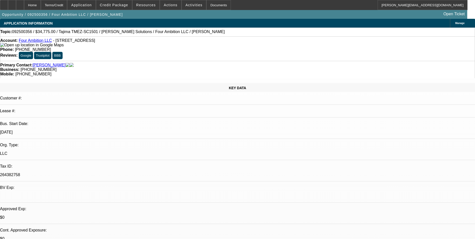
select select "0"
select select "2"
select select "0"
select select "6"
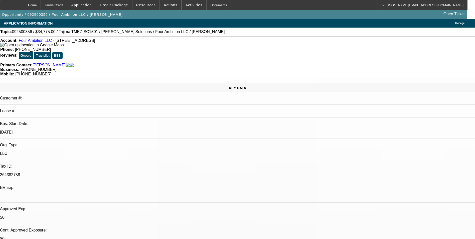
select select "0"
select select "2"
select select "0"
select select "6"
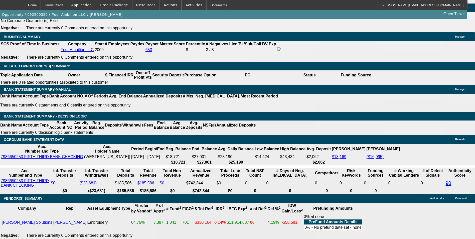
scroll to position [800, 0]
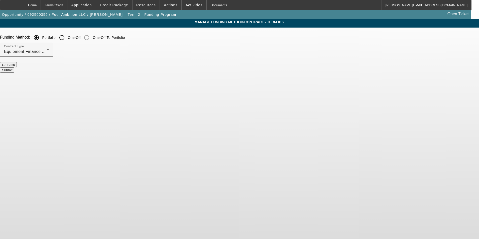
click at [67, 39] on input "One-Off" at bounding box center [62, 38] width 10 height 10
radio input "true"
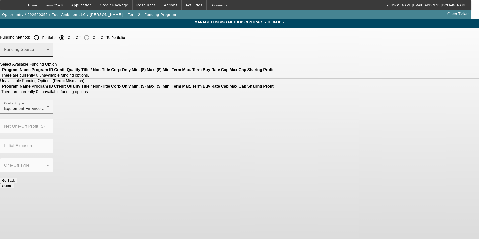
click at [49, 48] on div "Funding Source" at bounding box center [26, 50] width 45 height 14
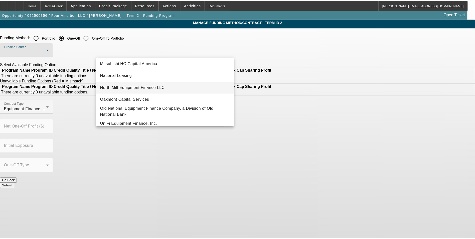
scroll to position [142, 0]
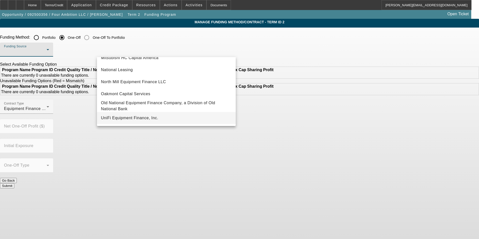
click at [148, 120] on span "UniFi Equipment Finance, Inc." at bounding box center [129, 118] width 57 height 6
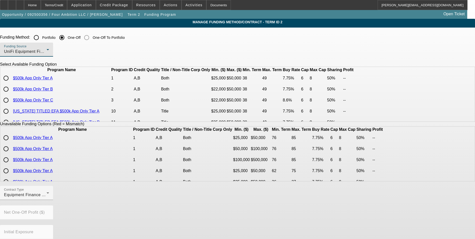
click at [11, 105] on input "radio" at bounding box center [6, 100] width 10 height 10
radio input "true"
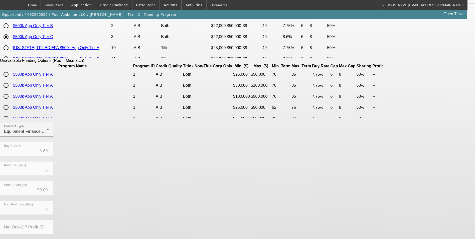
scroll to position [103, 0]
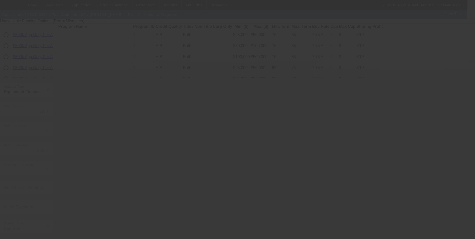
radio input "true"
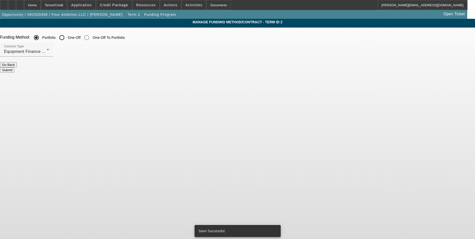
scroll to position [0, 0]
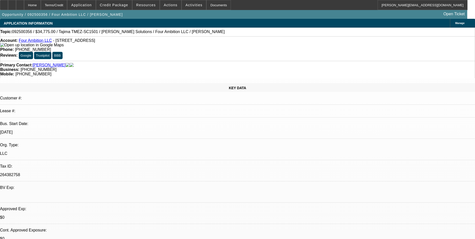
select select "0"
select select "2"
select select "0"
select select "6"
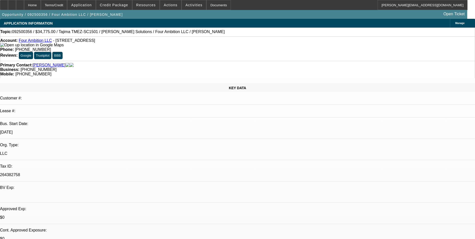
select select "0"
select select "2"
select select "0"
select select "6"
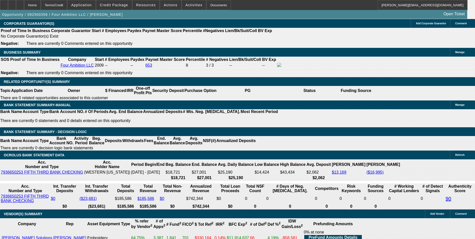
scroll to position [802, 0]
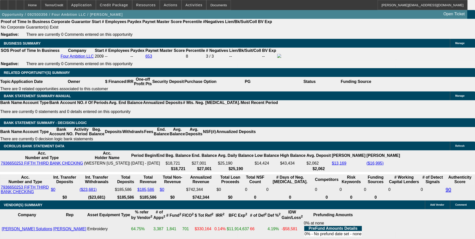
type input "1"
type input "UNKNOWN"
type input "11"
type input "$739.37"
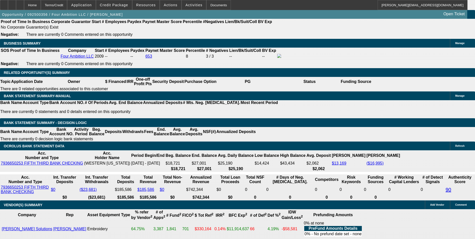
type input "$1,478.74"
type input "11."
type input "$898.78"
type input "$1,797.56"
type input "11.9"
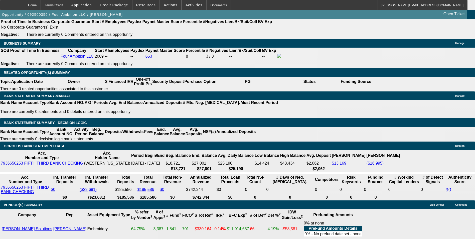
type input "$914.05"
type input "$1,828.10"
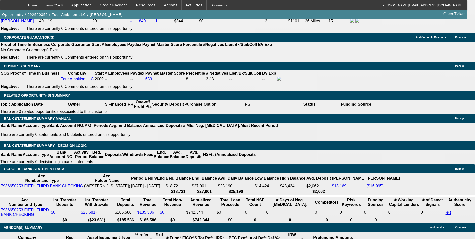
scroll to position [727, 0]
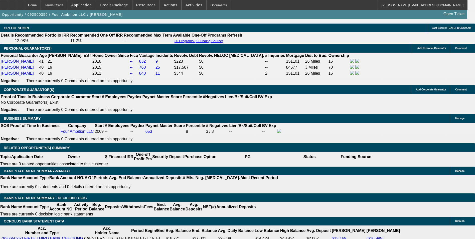
type input "11.9"
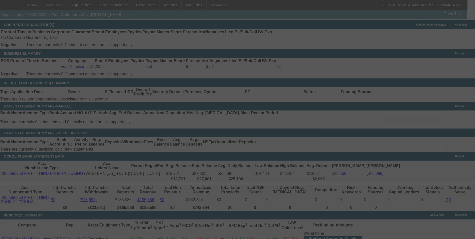
scroll to position [802, 0]
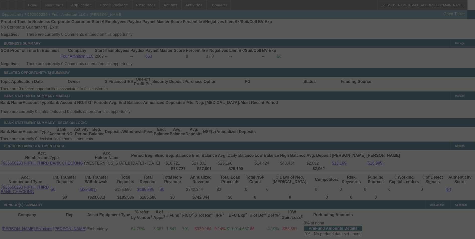
select select "0"
select select "2"
select select "0"
select select "6"
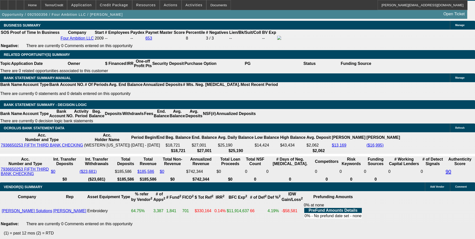
scroll to position [827, 0]
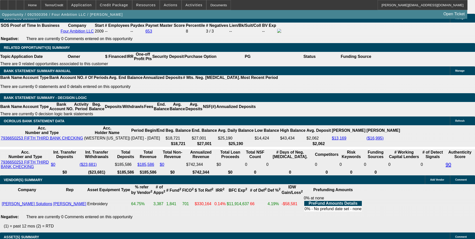
drag, startPoint x: 108, startPoint y: 90, endPoint x: 149, endPoint y: 82, distance: 41.6
type input "UNKNOWN"
type input "11."
type input "$1,478.74"
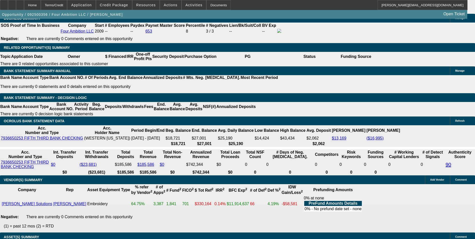
type input "$739.37"
type input "$1,797.56"
type input "$898.78"
type input "11.5"
type input "$1,814.50"
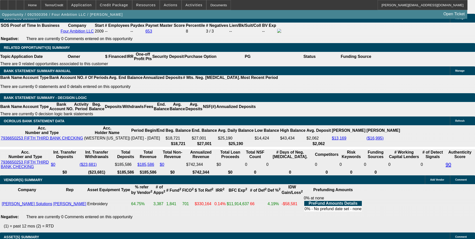
type input "$907.25"
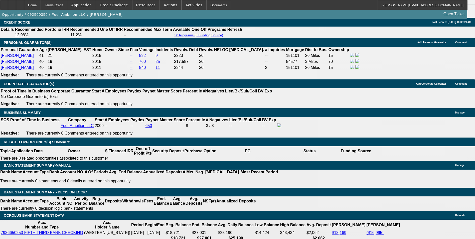
scroll to position [727, 0]
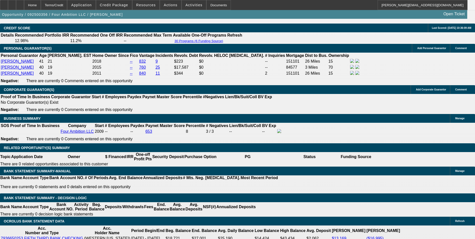
type input "11.5"
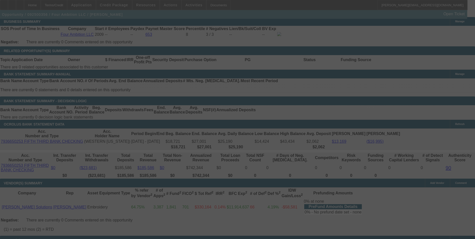
scroll to position [827, 0]
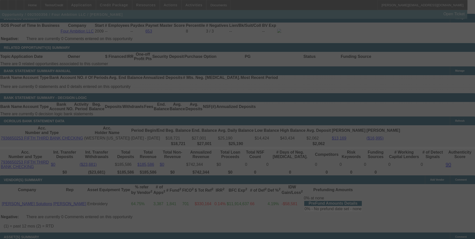
select select "0"
select select "2"
select select "0"
select select "6"
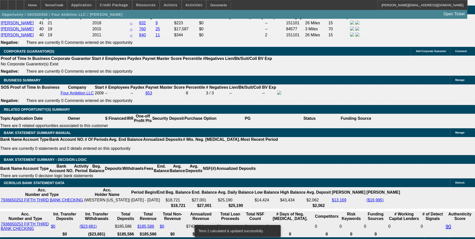
scroll to position [777, 0]
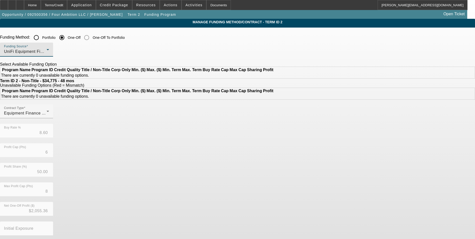
click at [47, 53] on div "UniFi Equipment Finance, Inc." at bounding box center [25, 52] width 43 height 6
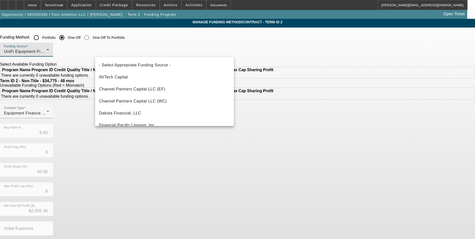
scroll to position [140, 0]
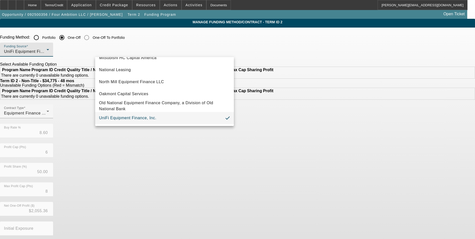
click at [129, 38] on div at bounding box center [237, 119] width 475 height 239
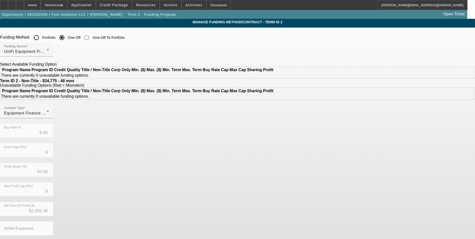
click at [41, 38] on input "Portfolio" at bounding box center [36, 38] width 10 height 10
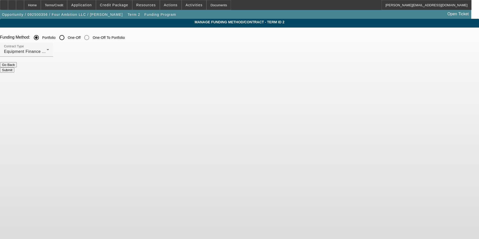
click at [14, 67] on button "Submit" at bounding box center [7, 69] width 14 height 5
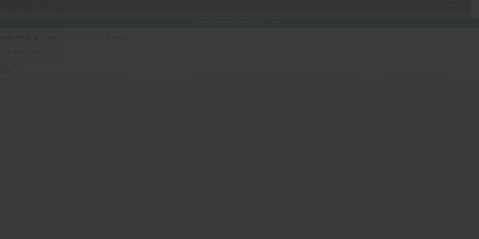
radio input "false"
radio input "true"
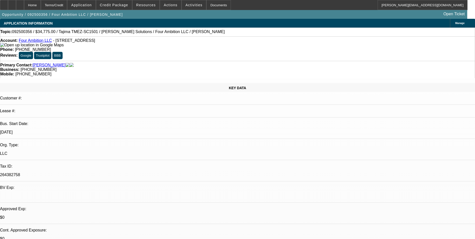
select select "0"
select select "2"
select select "0"
select select "6"
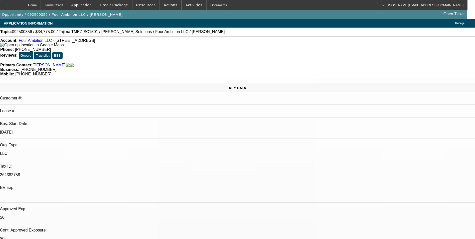
select select "0"
select select "2"
select select "0"
select select "6"
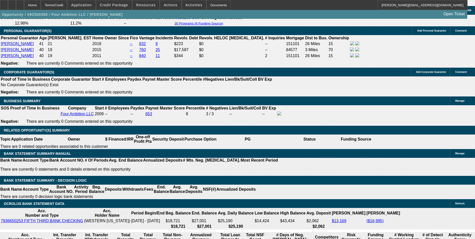
scroll to position [802, 0]
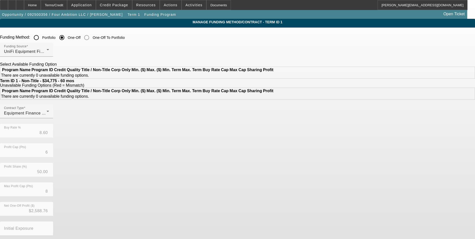
click at [41, 36] on input "Portfolio" at bounding box center [36, 38] width 10 height 10
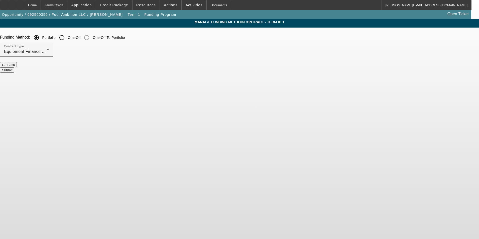
click at [14, 67] on button "Submit" at bounding box center [7, 69] width 14 height 5
radio input "false"
radio input "true"
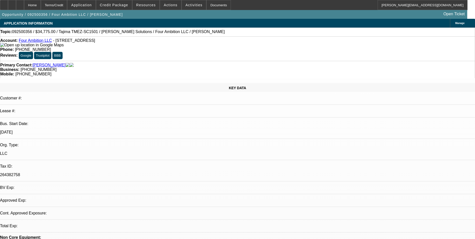
select select "0"
select select "2"
select select "0"
select select "6"
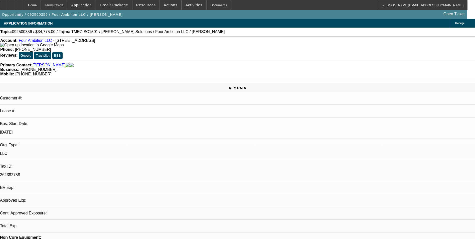
select select "0"
select select "2"
select select "0"
select select "6"
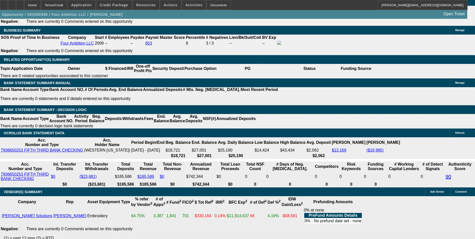
scroll to position [852, 0]
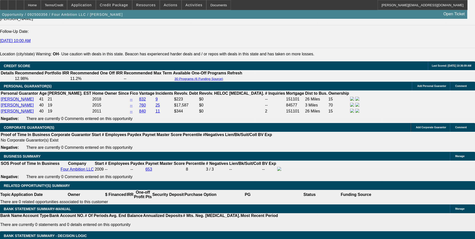
scroll to position [676, 0]
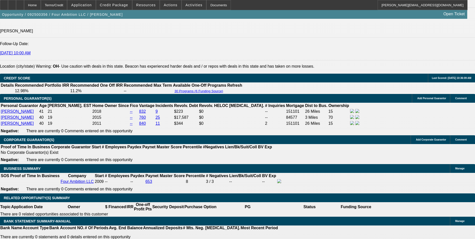
drag, startPoint x: 37, startPoint y: 44, endPoint x: 38, endPoint y: 34, distance: 10.1
drag, startPoint x: 38, startPoint y: 34, endPoint x: 52, endPoint y: 34, distance: 13.3
copy span "[PERSON_NAME] is the majority owner of Four Ambition LLC, owning 70%. [PERSON_N…"
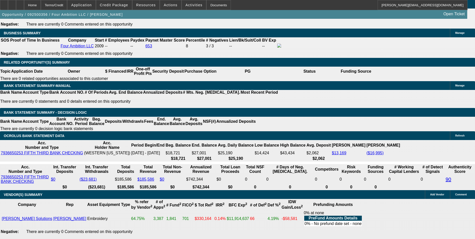
scroll to position [777, 0]
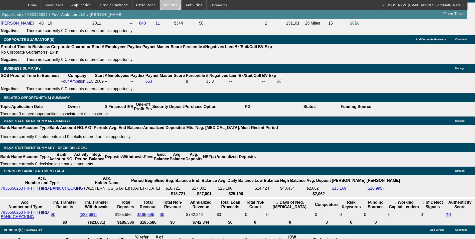
click at [168, 3] on span "Actions" at bounding box center [171, 5] width 14 height 4
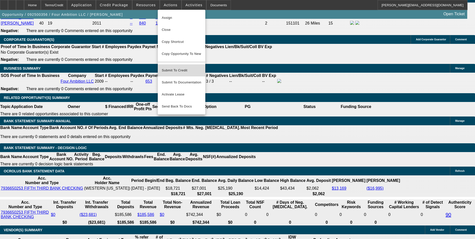
click at [186, 67] on span "Submit To Credit" at bounding box center [182, 70] width 40 height 6
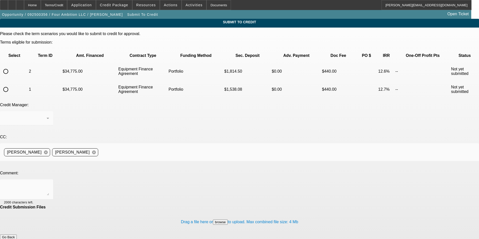
click at [11, 84] on input "radio" at bounding box center [6, 89] width 10 height 10
radio input "true"
click at [47, 115] on div "Arida, George" at bounding box center [25, 118] width 43 height 6
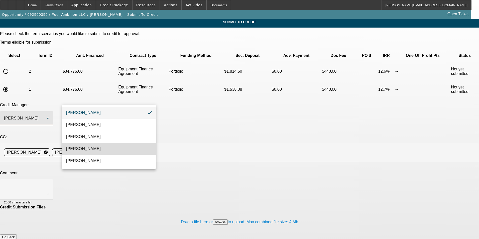
click at [103, 148] on mat-option "[PERSON_NAME]" at bounding box center [109, 149] width 94 height 12
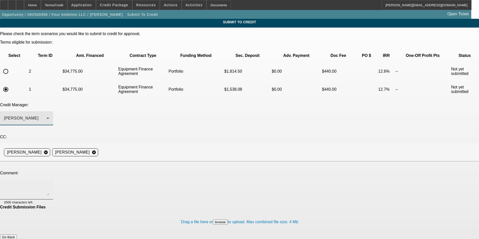
click at [49, 183] on textarea at bounding box center [26, 189] width 45 height 12
paste textarea "[PERSON_NAME] is the majority owner of Four Ambition LLC, owning 70%. [PERSON_N…"
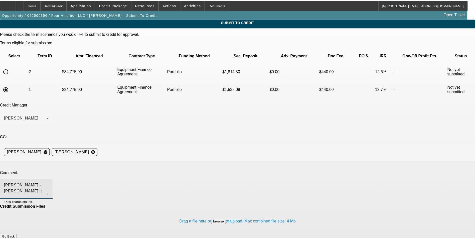
scroll to position [5, 0]
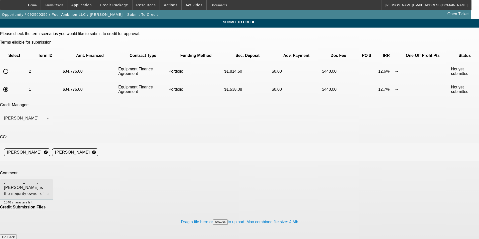
type textarea "[PERSON_NAME] - [PERSON_NAME] is the majority owner of Four Ambition LLC, ownin…"
click at [14, 239] on button "Submit" at bounding box center [7, 242] width 14 height 5
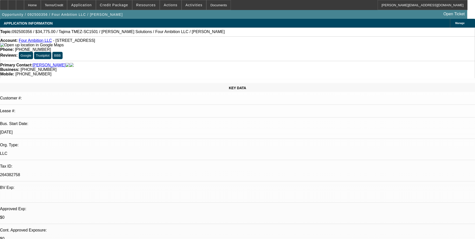
select select "0"
select select "2"
select select "0"
select select "6"
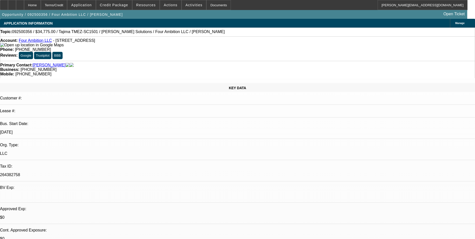
select select "0"
select select "2"
select select "0"
select select "6"
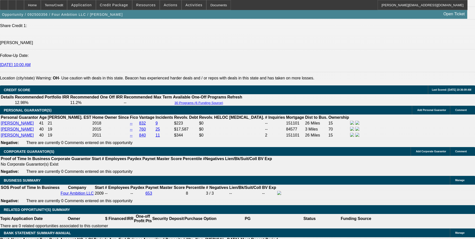
scroll to position [676, 0]
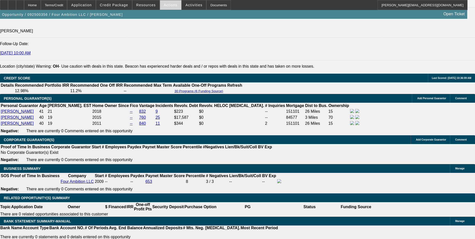
click at [165, 5] on span "Actions" at bounding box center [171, 5] width 14 height 4
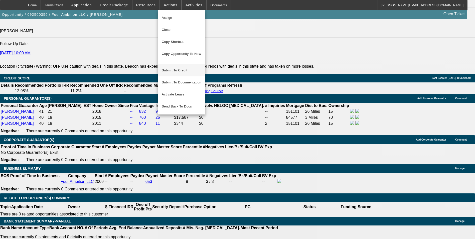
click at [190, 67] on span "Submit To Credit" at bounding box center [182, 70] width 40 height 6
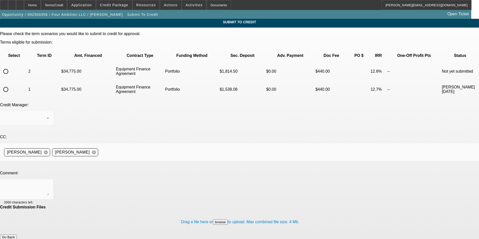
click at [11, 66] on input "radio" at bounding box center [6, 71] width 10 height 10
radio input "true"
click at [49, 111] on div "Arida, George" at bounding box center [26, 118] width 45 height 14
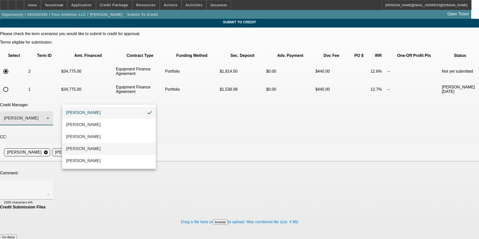
click at [111, 149] on mat-option "[PERSON_NAME]" at bounding box center [109, 149] width 94 height 12
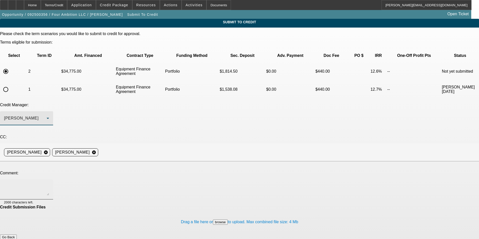
click at [49, 183] on textarea at bounding box center [26, 189] width 45 height 12
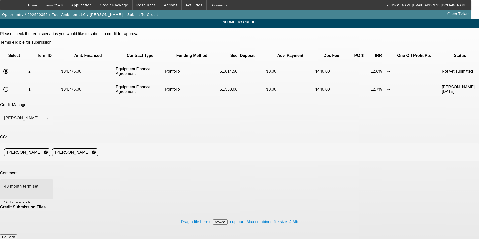
type textarea "48 month term set"
click at [14, 239] on button "Submit" at bounding box center [7, 242] width 14 height 5
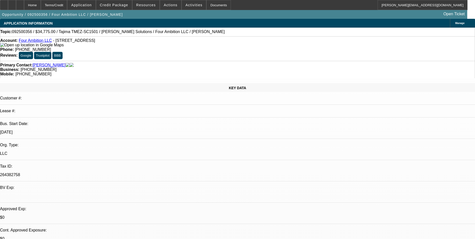
select select "0"
select select "2"
select select "0"
select select "6"
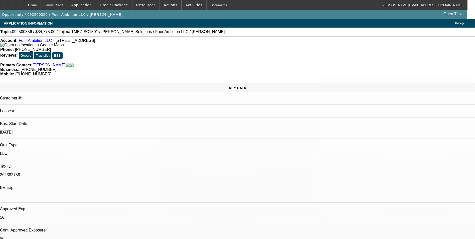
select select "0"
select select "2"
select select "0"
select select "6"
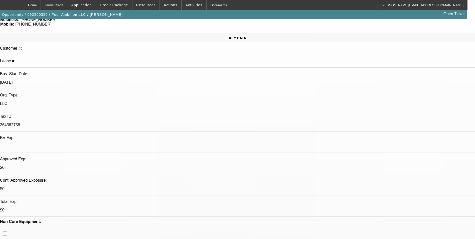
scroll to position [48, 0]
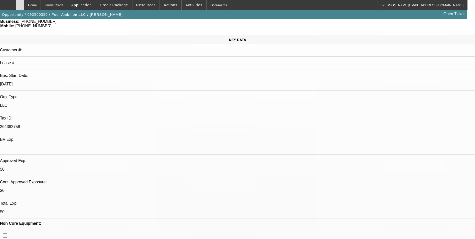
click at [20, 3] on icon at bounding box center [20, 3] width 0 height 0
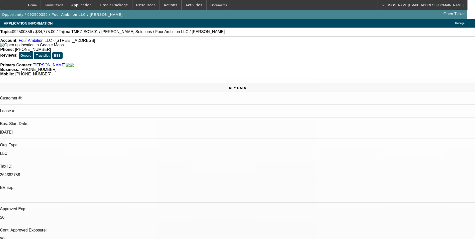
select select "0"
select select "2"
select select "0"
select select "6"
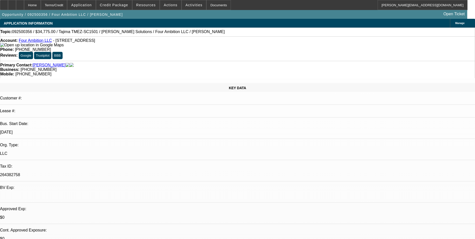
select select "0"
select select "2"
select select "0"
select select "6"
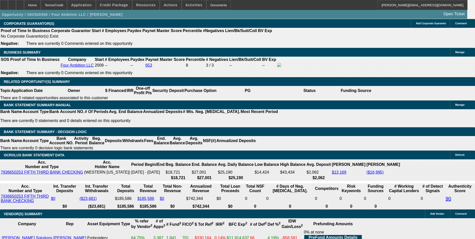
scroll to position [779, 0]
